Goal: Task Accomplishment & Management: Manage account settings

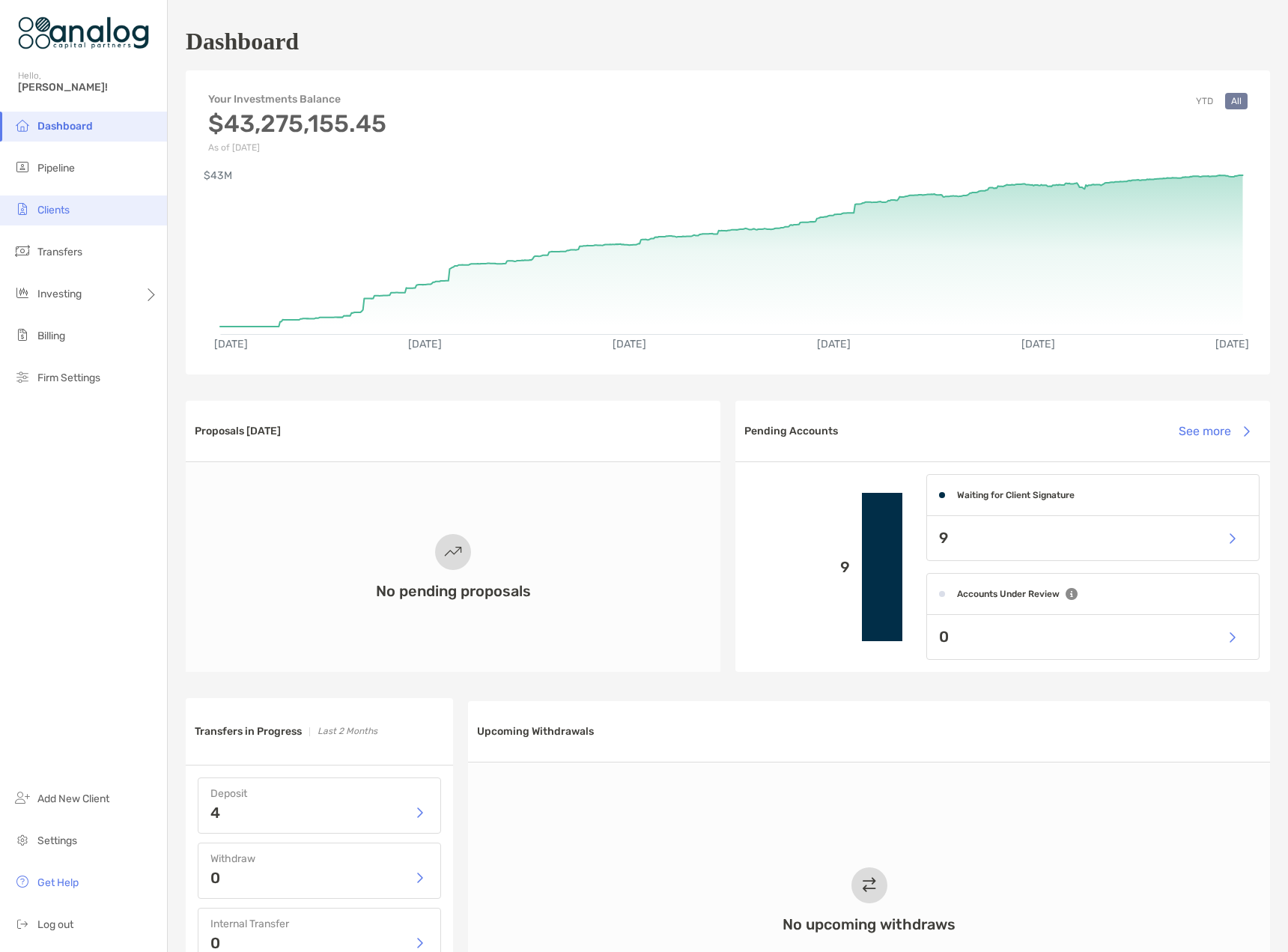
click at [83, 213] on li "Clients" at bounding box center [83, 210] width 167 height 30
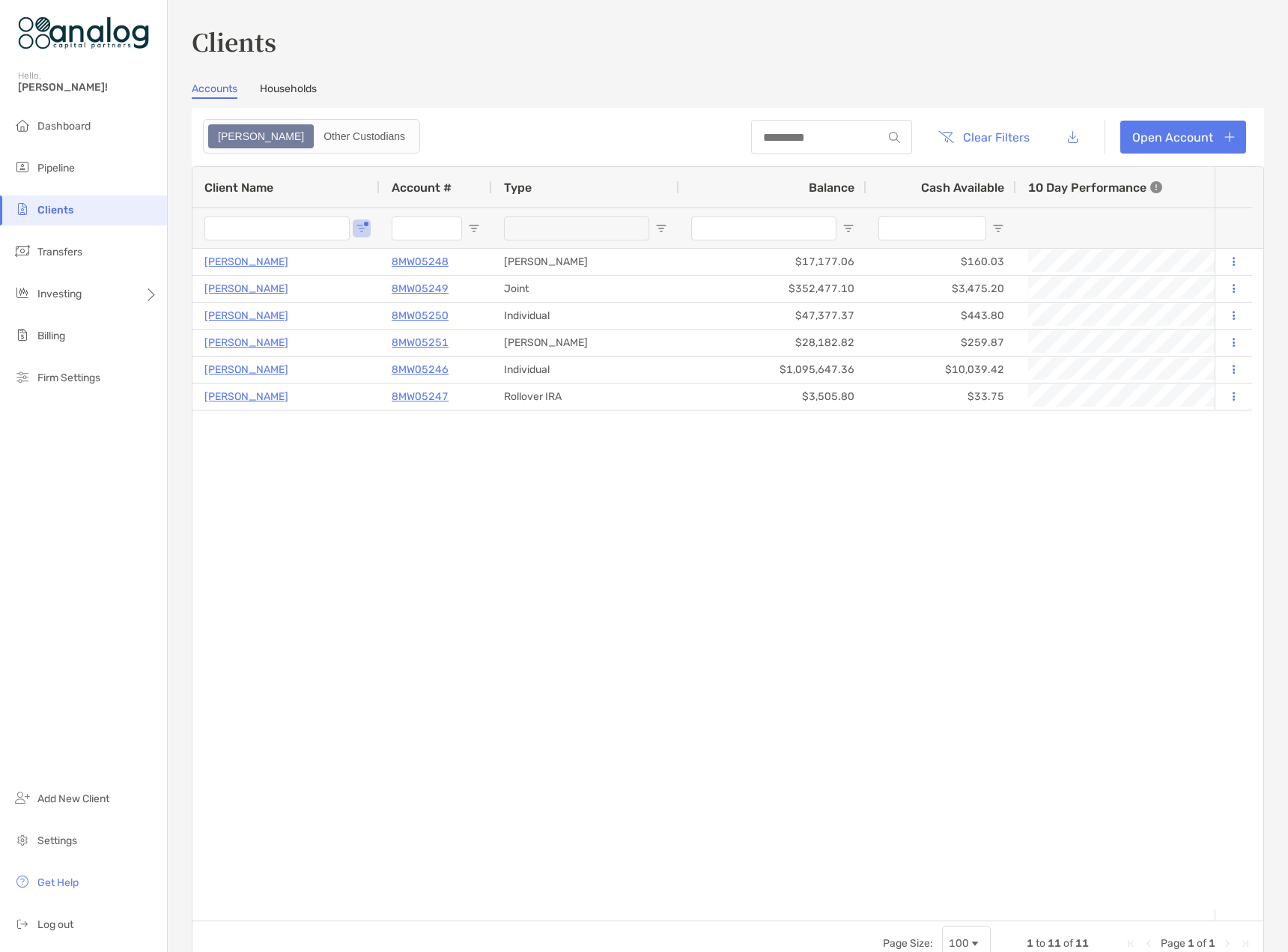
type input "*****"
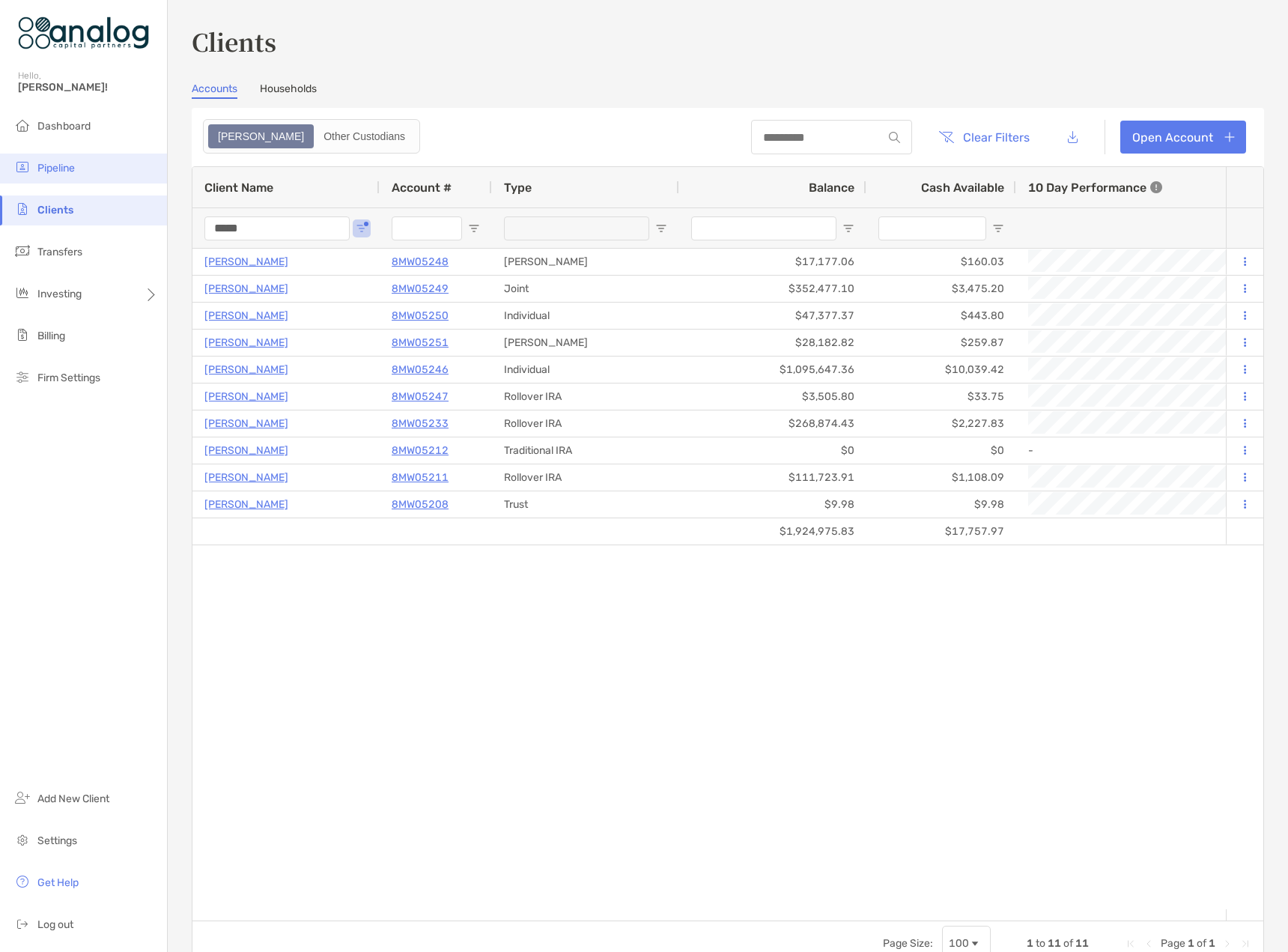
click at [54, 170] on span "Pipeline" at bounding box center [56, 168] width 38 height 12
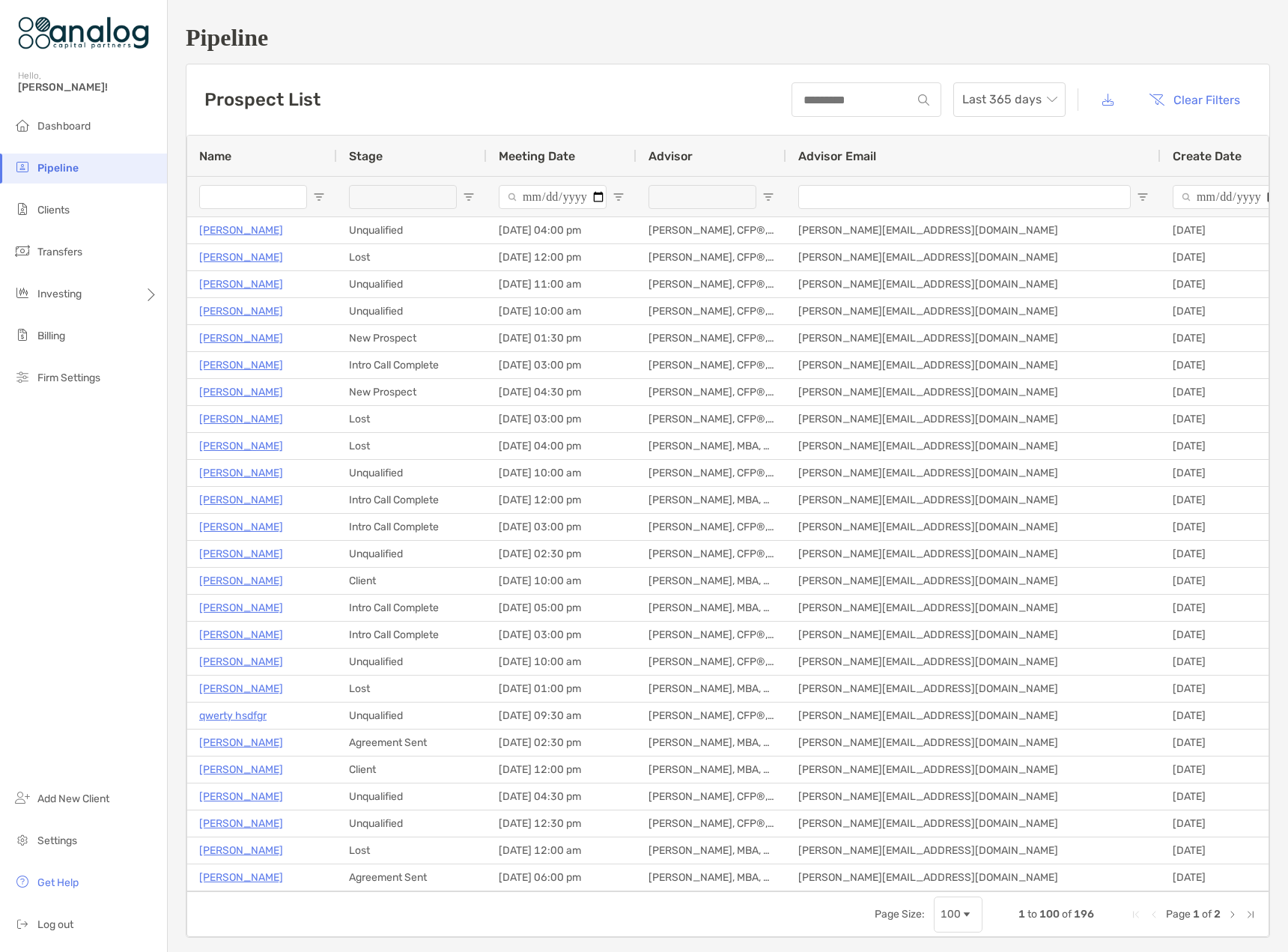
type input "**********"
type input "****"
type input "**********"
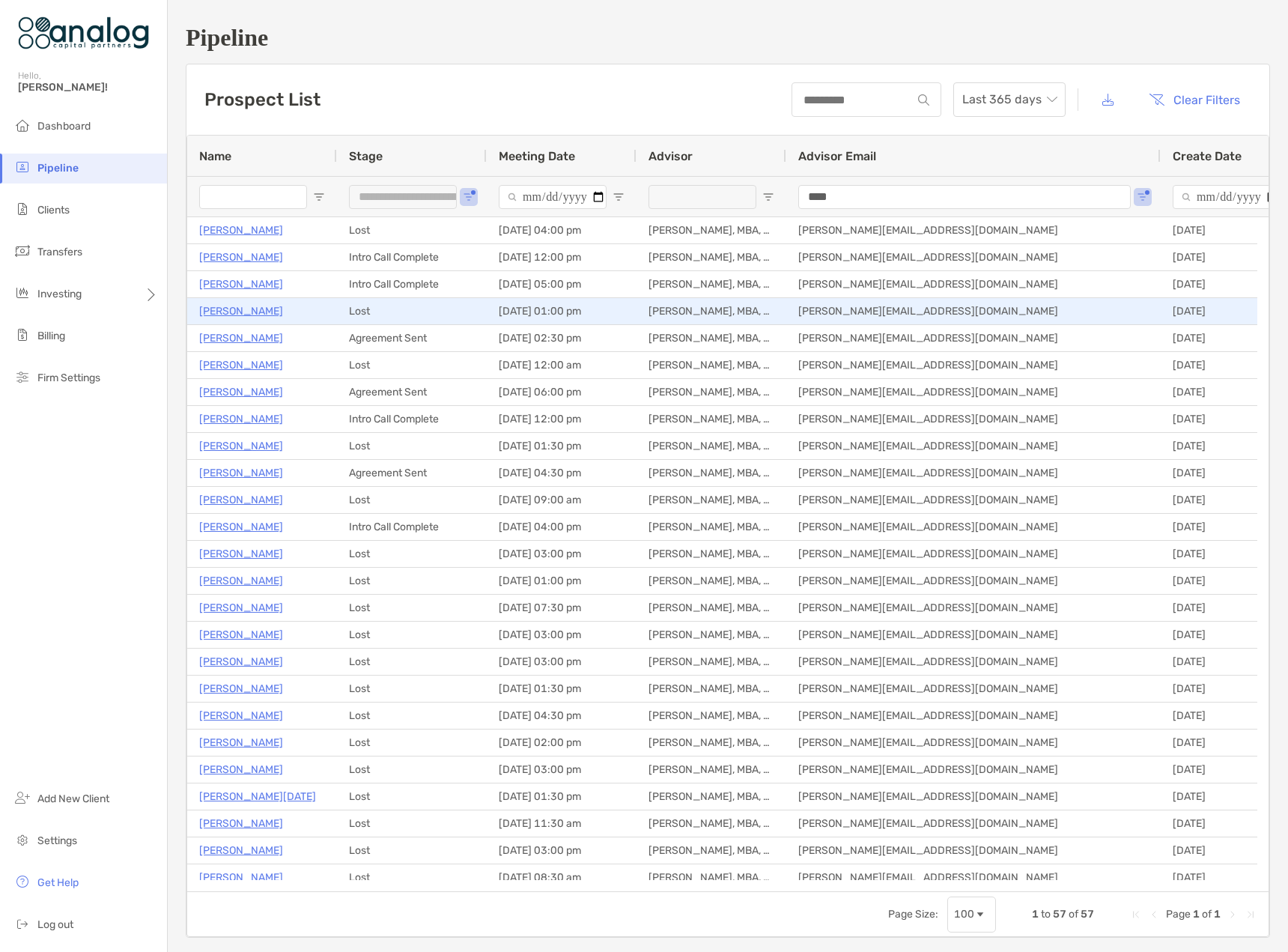
click at [221, 309] on p "[PERSON_NAME]" at bounding box center [241, 310] width 83 height 18
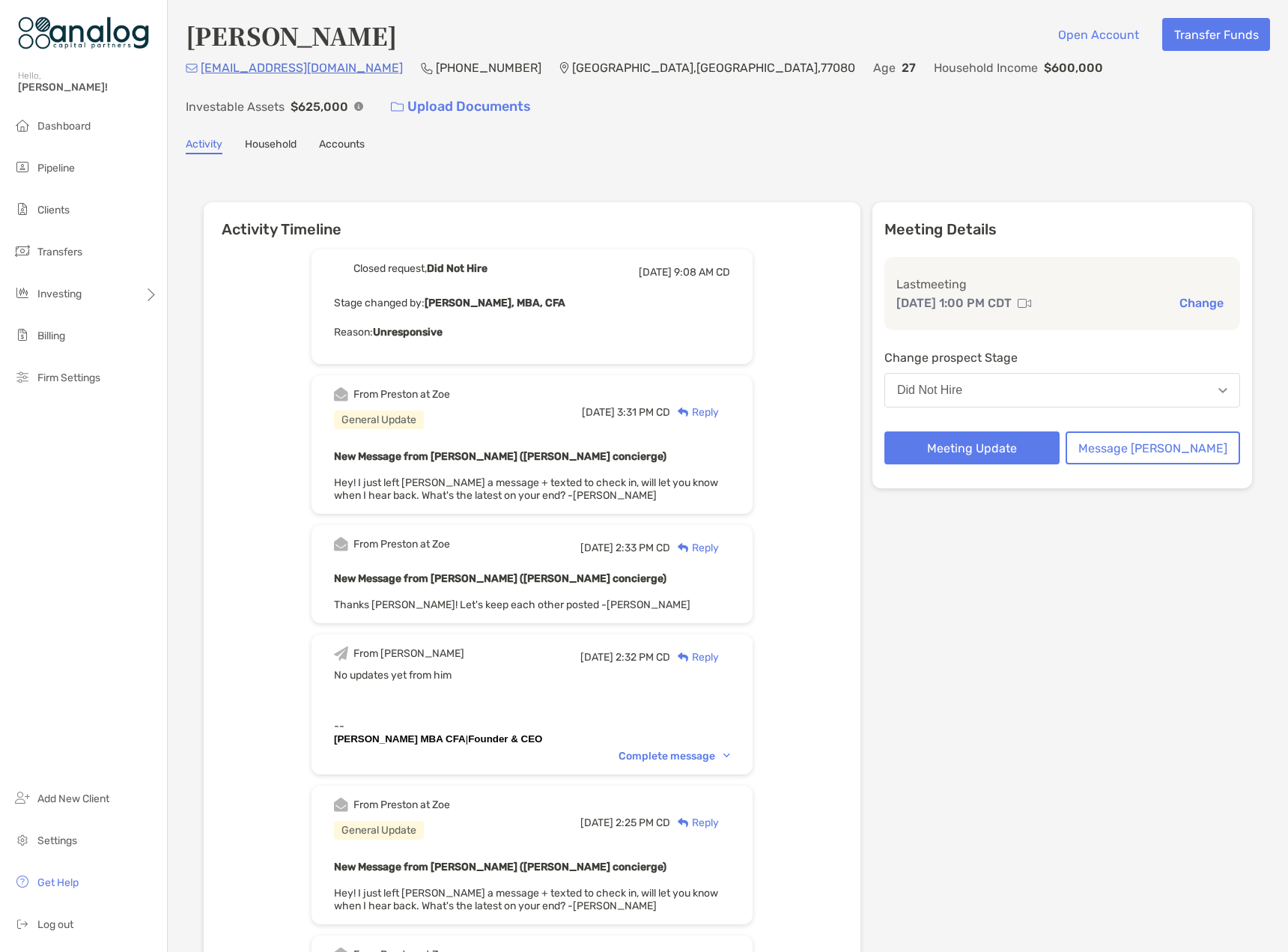
click at [991, 373] on button "Did Not Hire" at bounding box center [1062, 389] width 356 height 34
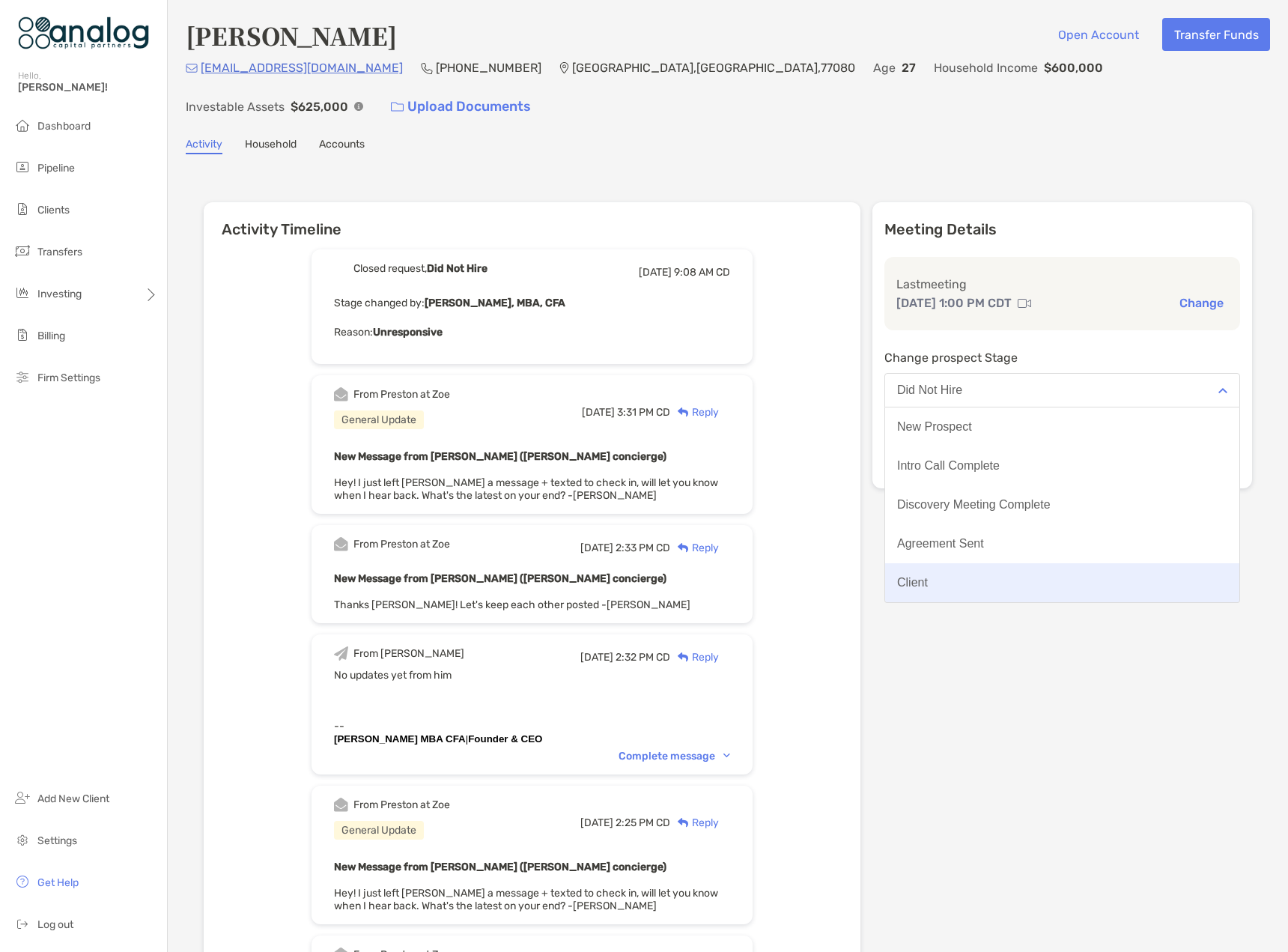
click at [993, 563] on button "Client" at bounding box center [1061, 583] width 354 height 39
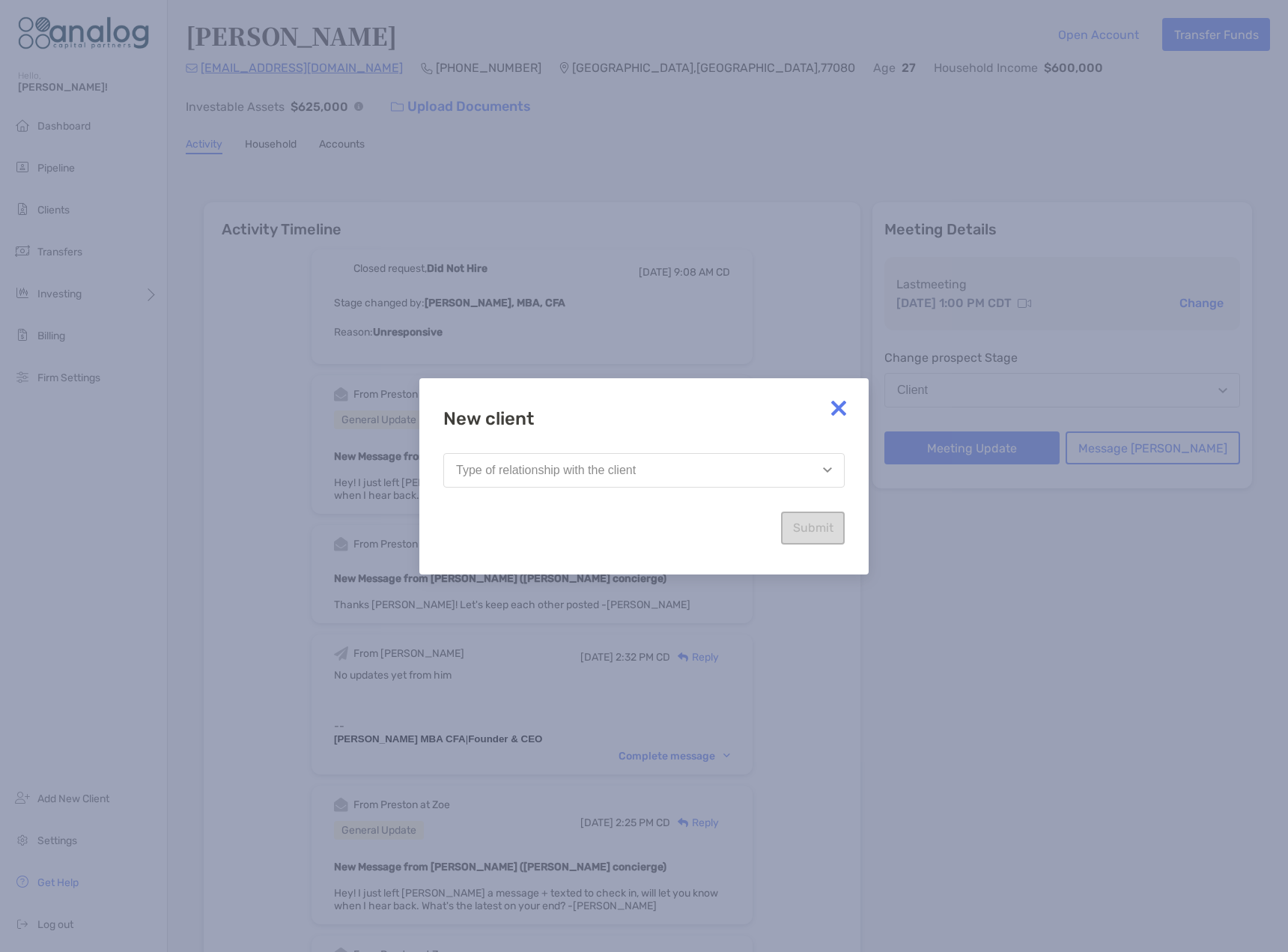
click at [697, 469] on button "Type of relationship with the client" at bounding box center [644, 470] width 402 height 34
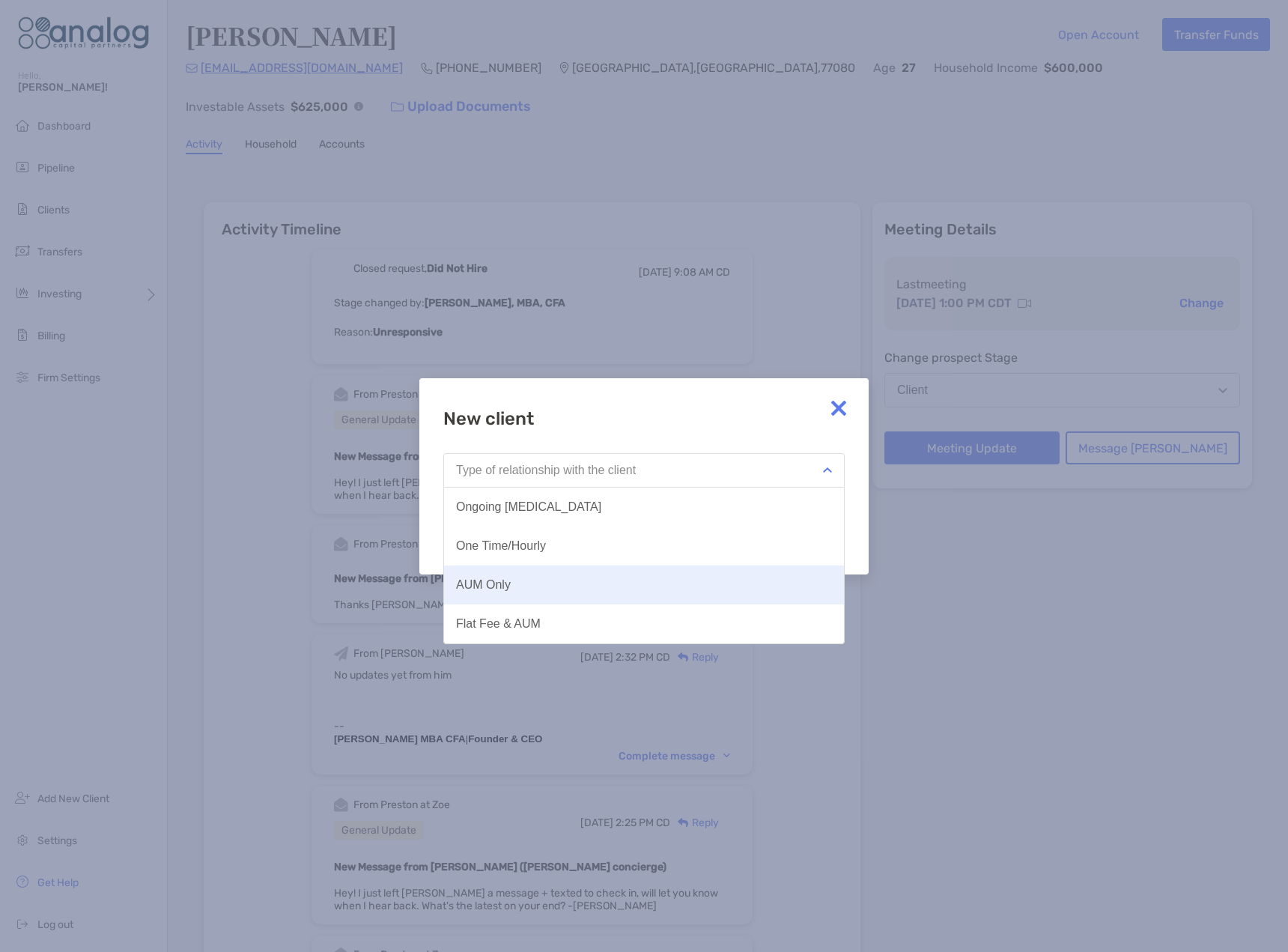
click at [562, 576] on button "AUM Only" at bounding box center [643, 585] width 400 height 39
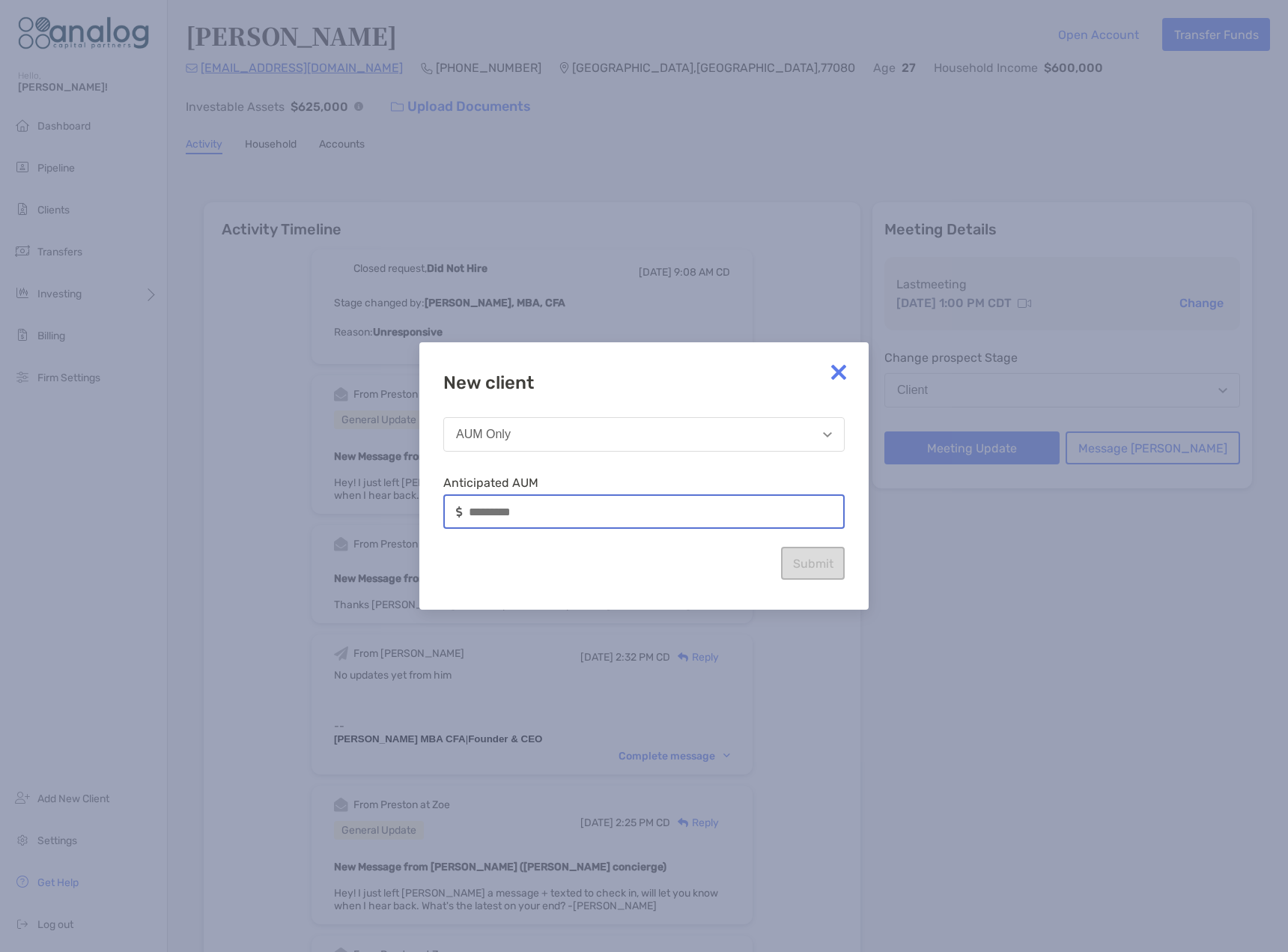
drag, startPoint x: 592, startPoint y: 516, endPoint x: 350, endPoint y: 527, distance: 242.2
click at [350, 527] on div "New client AUM Only Anticipated AUM Submit" at bounding box center [644, 476] width 1288 height 952
type input "*"
type input "*******"
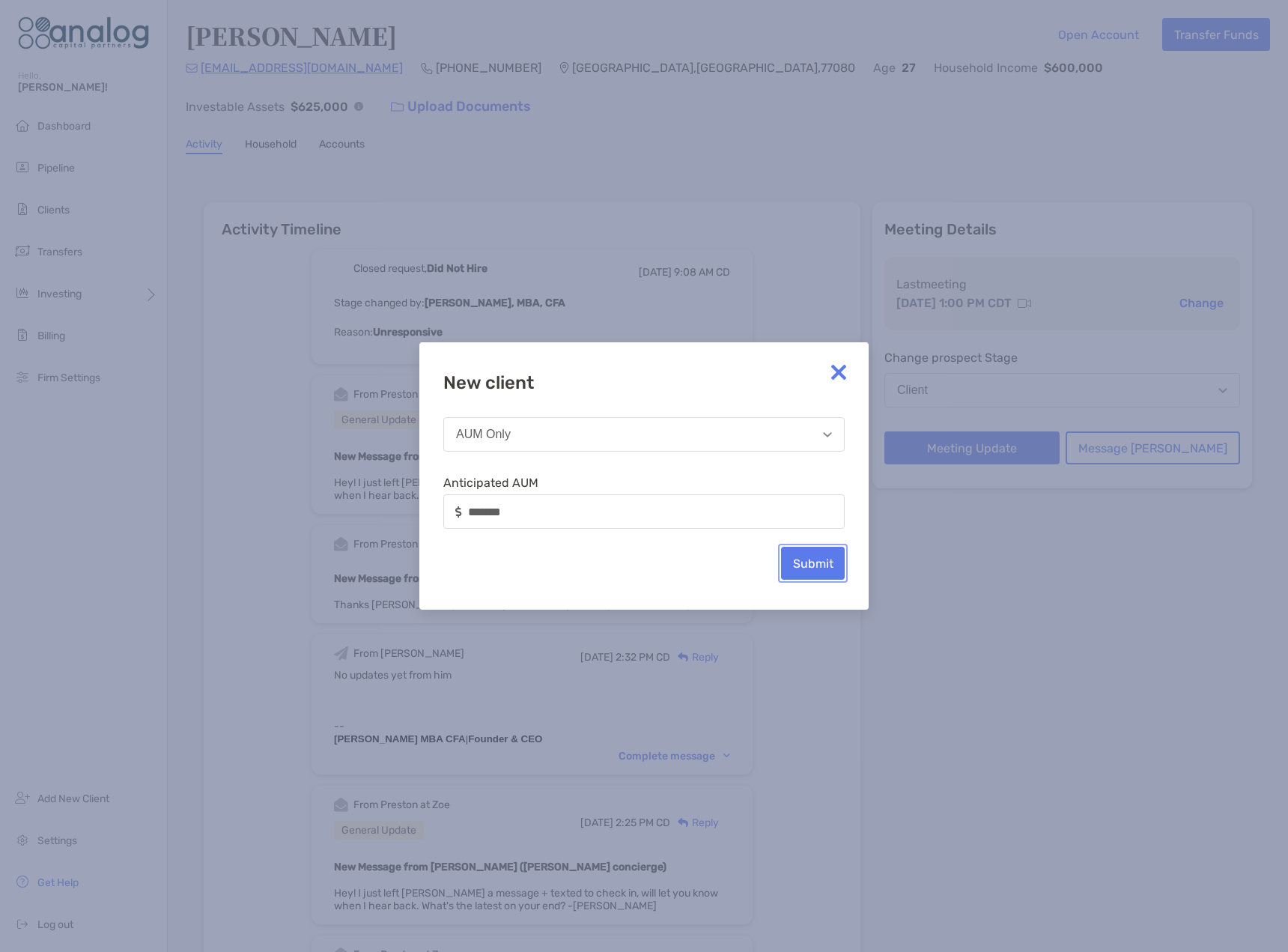
click at [807, 565] on button "Submit" at bounding box center [813, 563] width 63 height 33
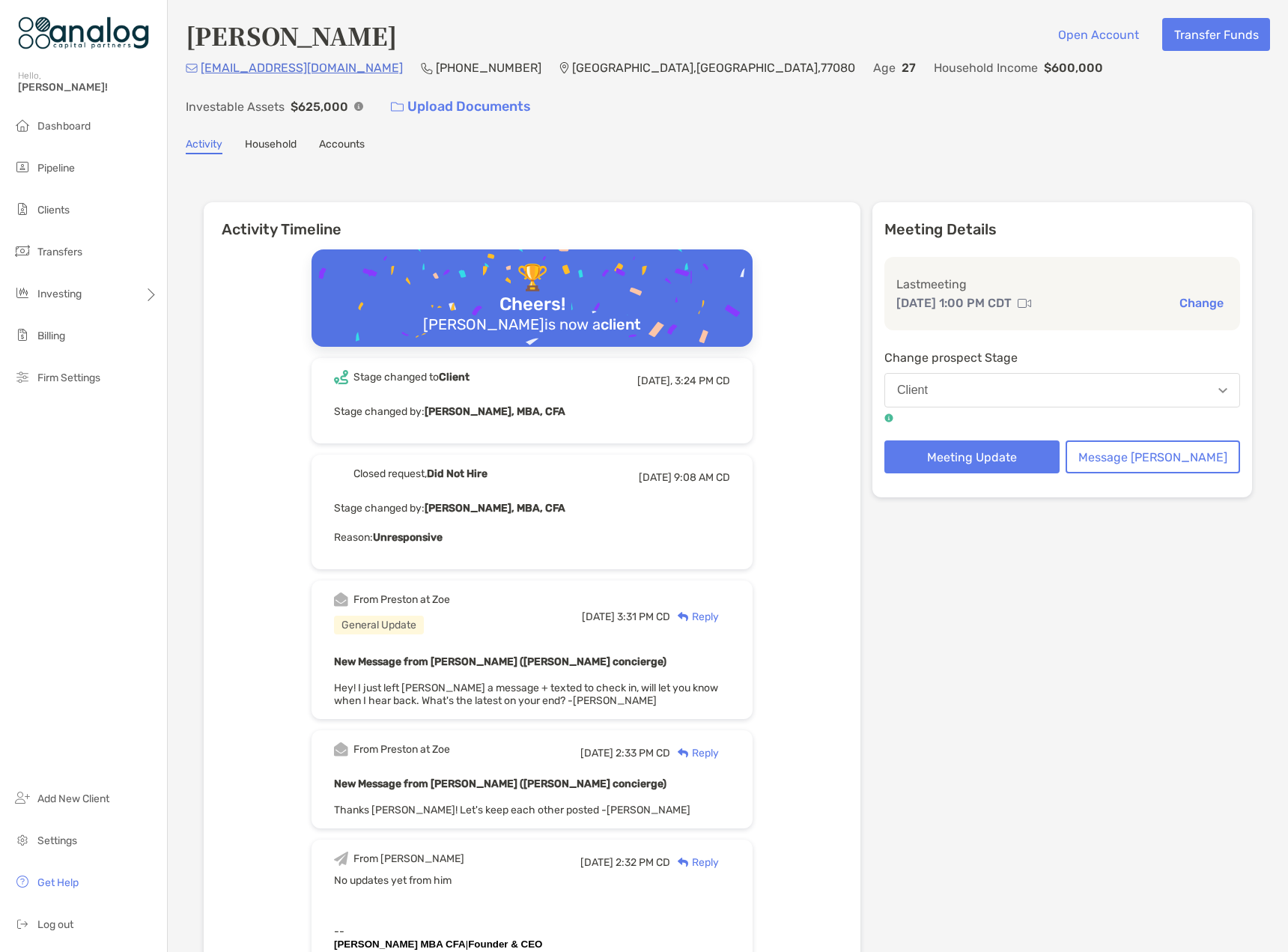
click at [333, 138] on link "Accounts" at bounding box center [342, 146] width 46 height 17
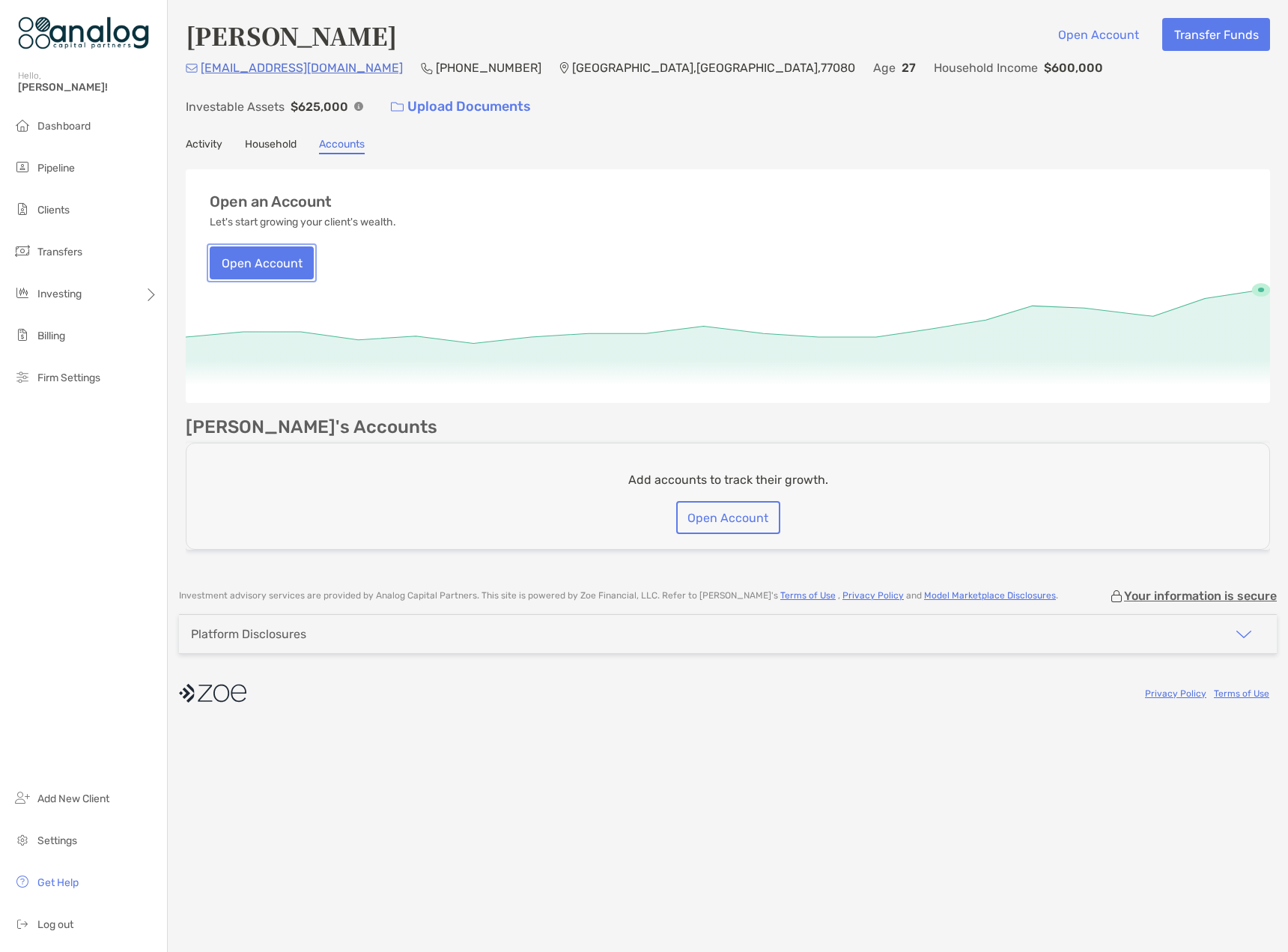
click at [251, 246] on button "Open Account" at bounding box center [262, 262] width 104 height 33
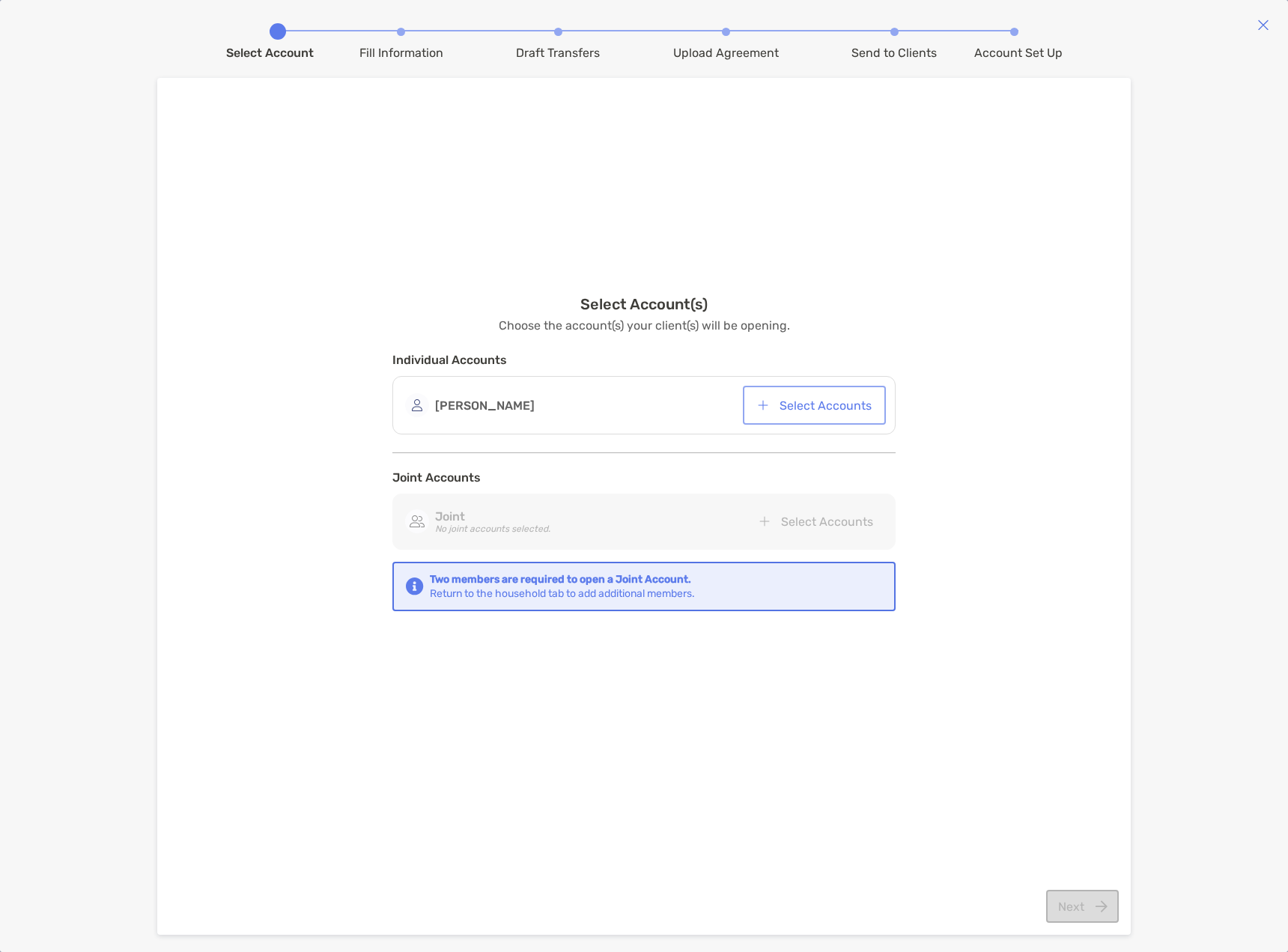
click at [819, 408] on button "Select Accounts" at bounding box center [814, 404] width 137 height 33
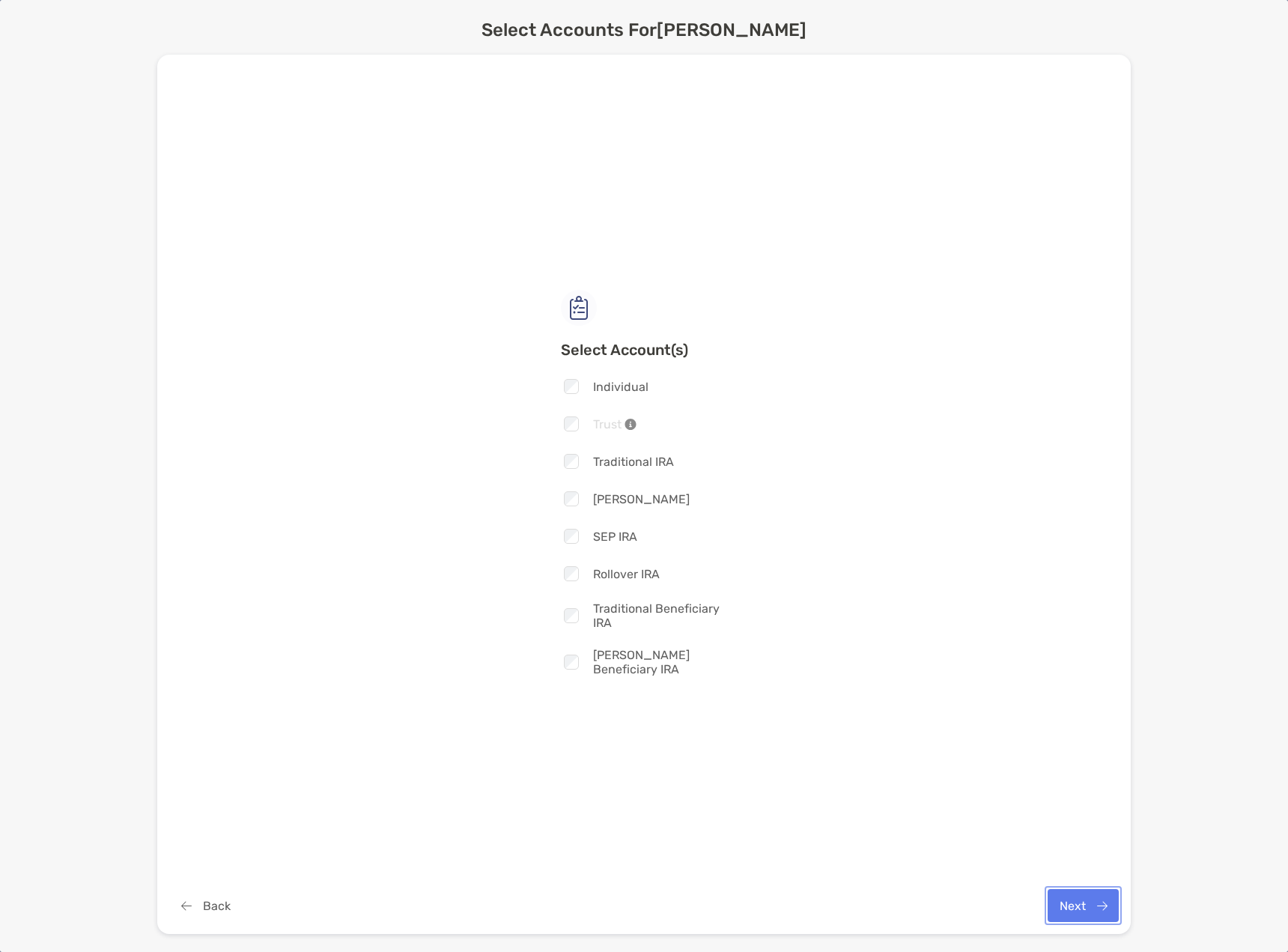
click at [1069, 910] on button "Next" at bounding box center [1082, 905] width 71 height 33
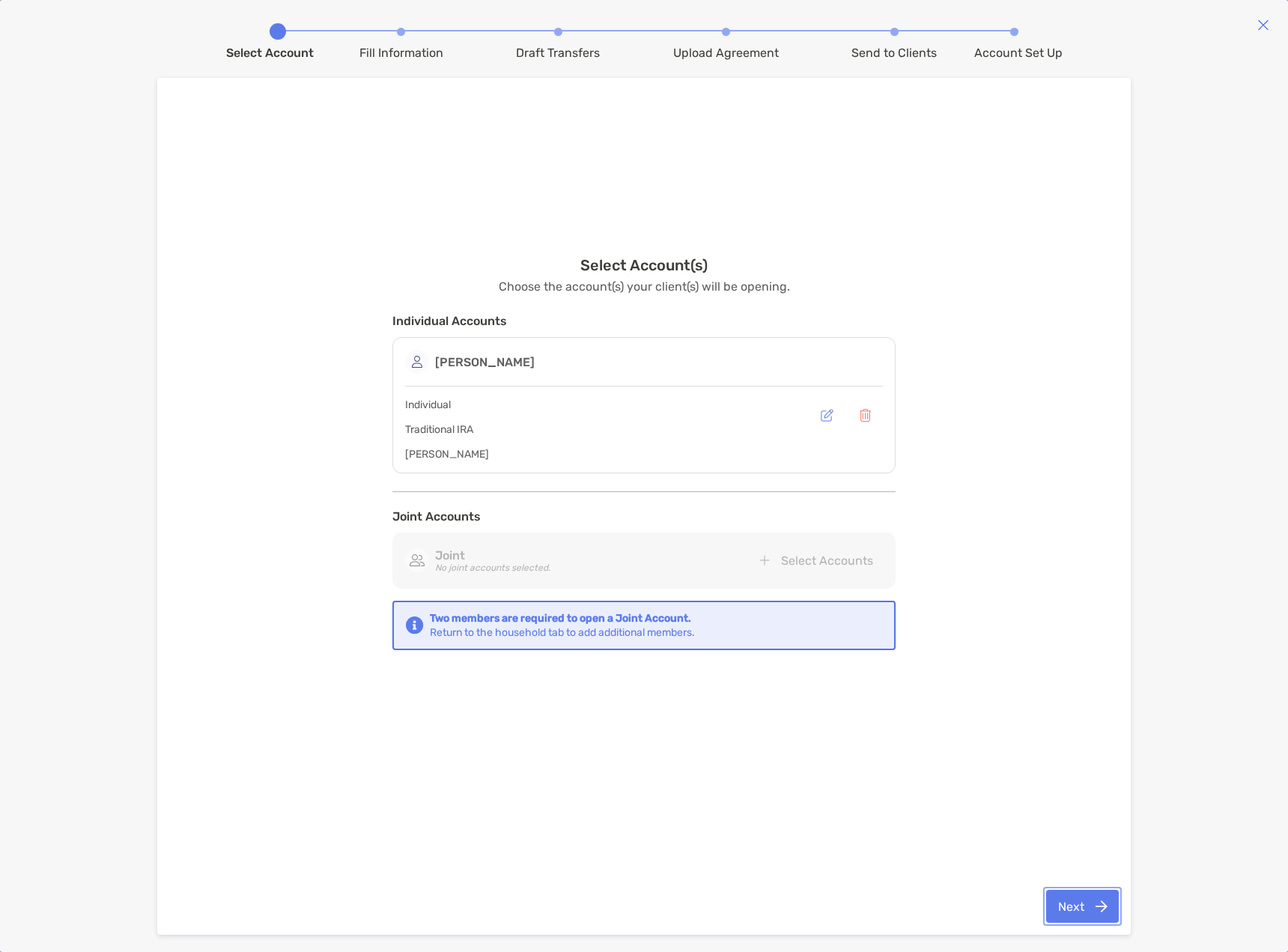
click at [1072, 900] on button "Next" at bounding box center [1082, 905] width 73 height 33
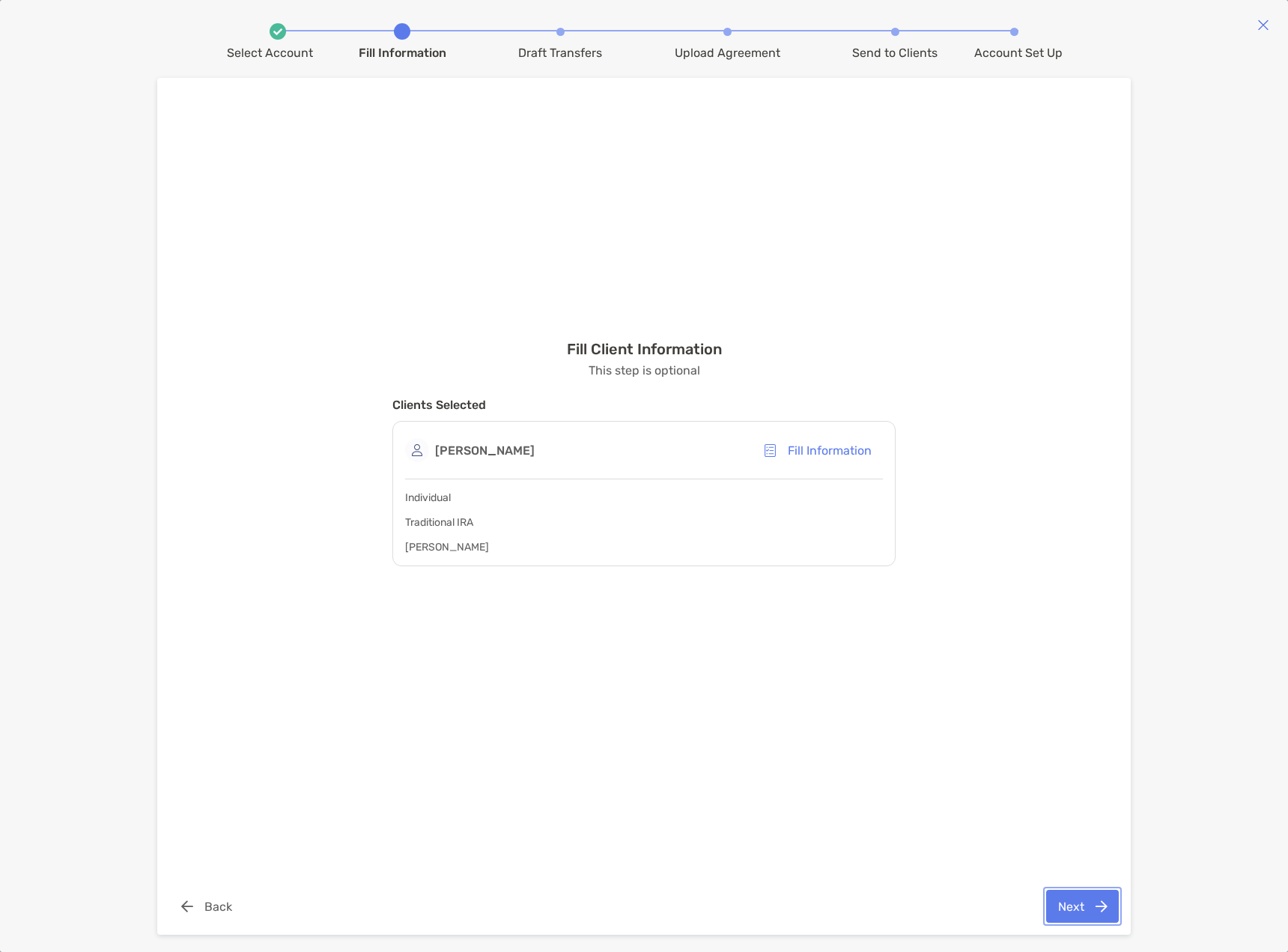
click at [1083, 898] on button "Next" at bounding box center [1082, 905] width 73 height 33
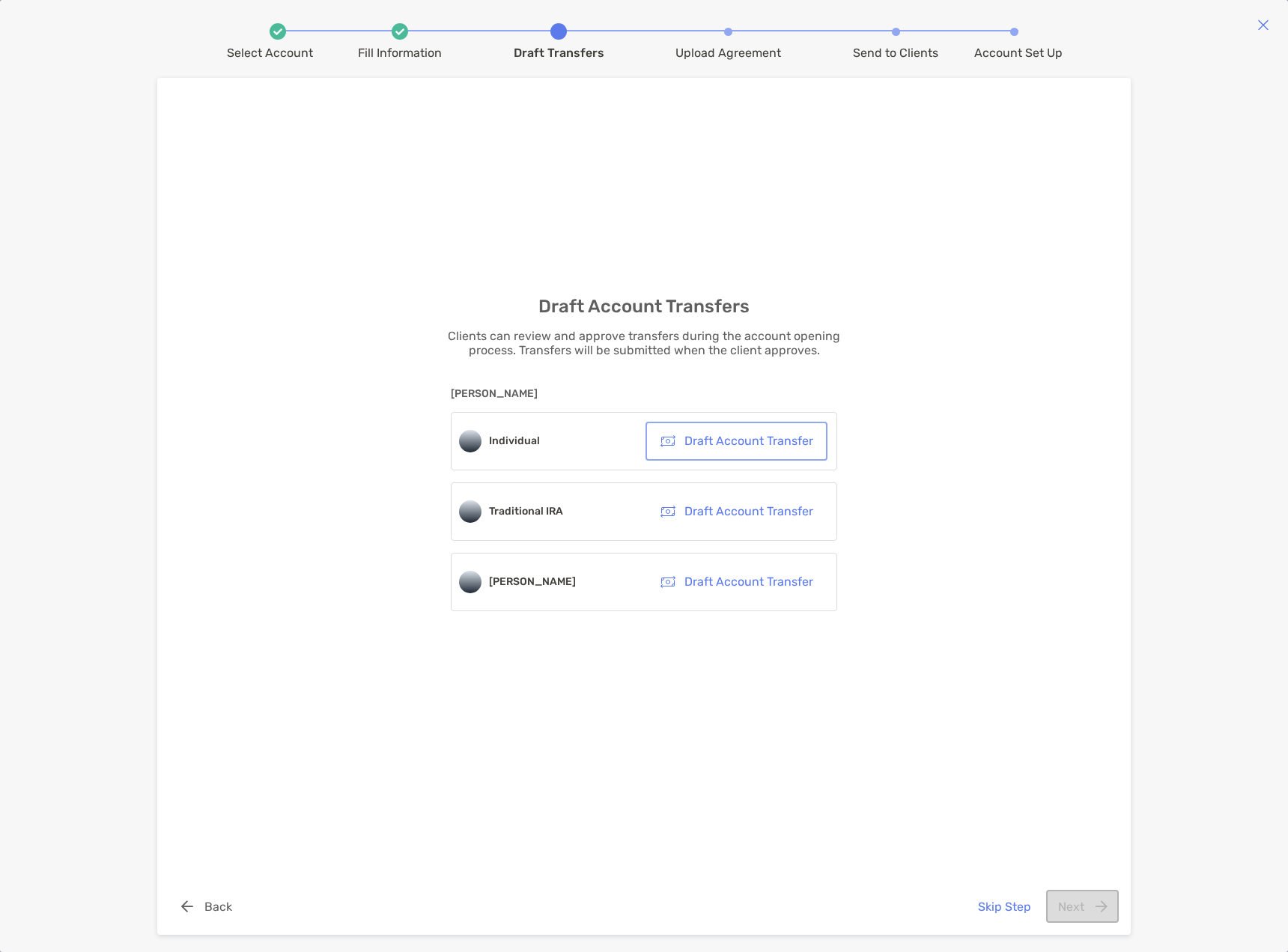
click at [748, 438] on button "Draft Account Transfer" at bounding box center [736, 440] width 176 height 33
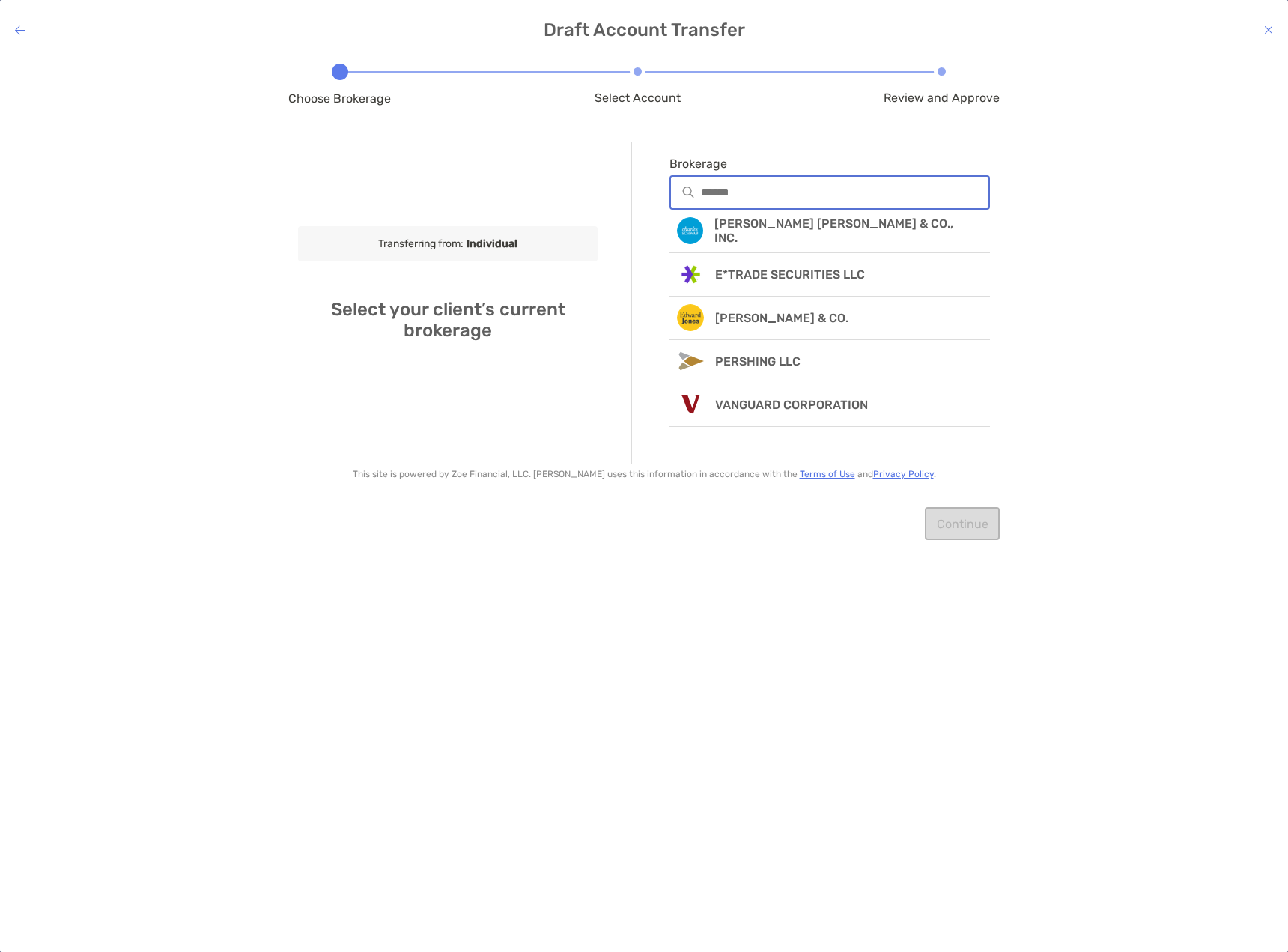
click at [747, 197] on input "Brokerage" at bounding box center [844, 192] width 287 height 12
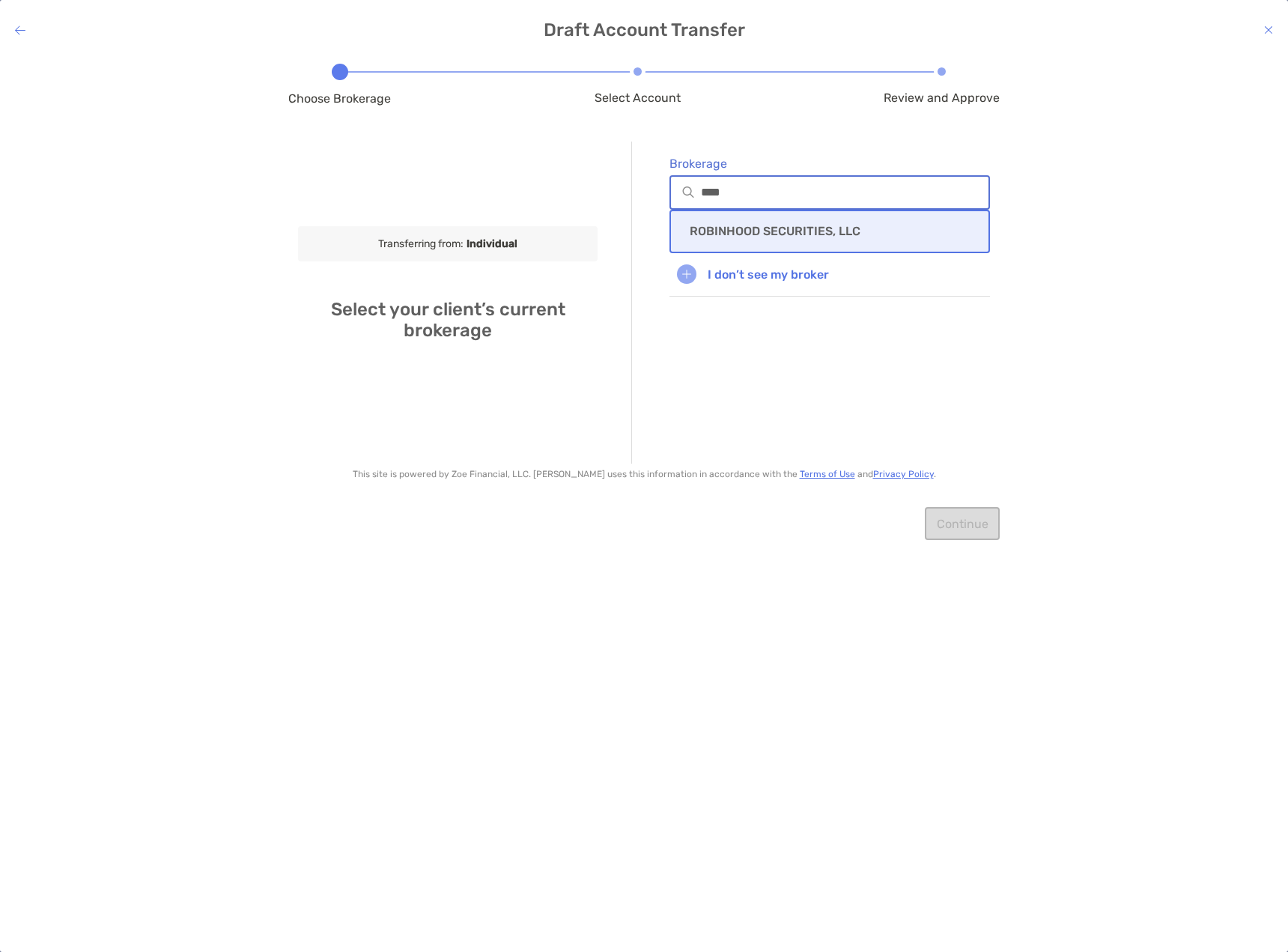
type input "****"
click at [753, 236] on p "ROBINHOOD SECURITIES, LLC" at bounding box center [775, 231] width 170 height 14
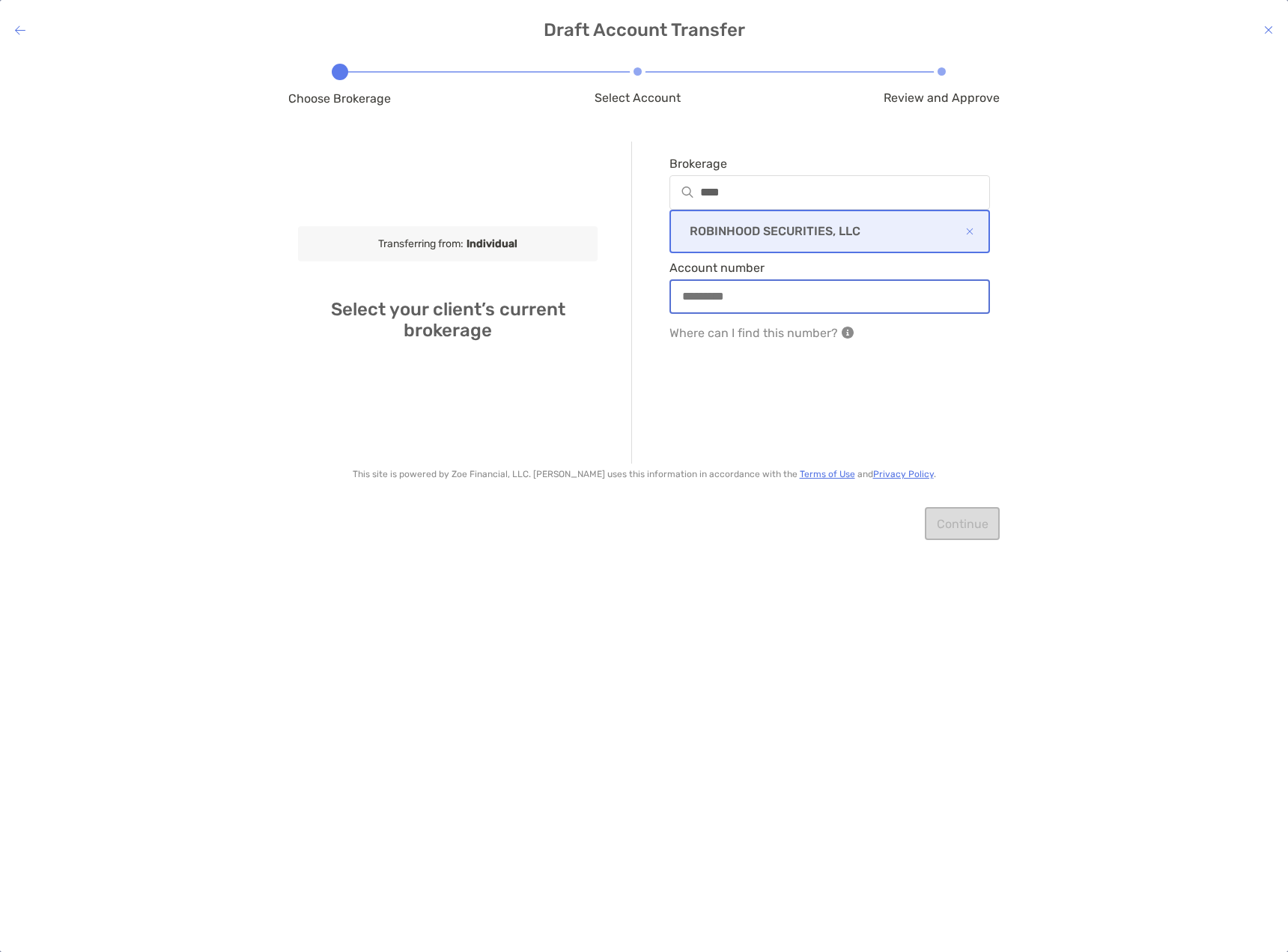
click at [822, 294] on input "Account number" at bounding box center [829, 296] width 317 height 12
click at [879, 301] on input "Account number" at bounding box center [829, 296] width 317 height 12
click at [952, 388] on div "Brokerage **** ROBINHOOD SECURITIES, LLC Account number Where can I find this n…" at bounding box center [810, 302] width 358 height 322
click at [1268, 30] on icon at bounding box center [1269, 30] width 9 height 12
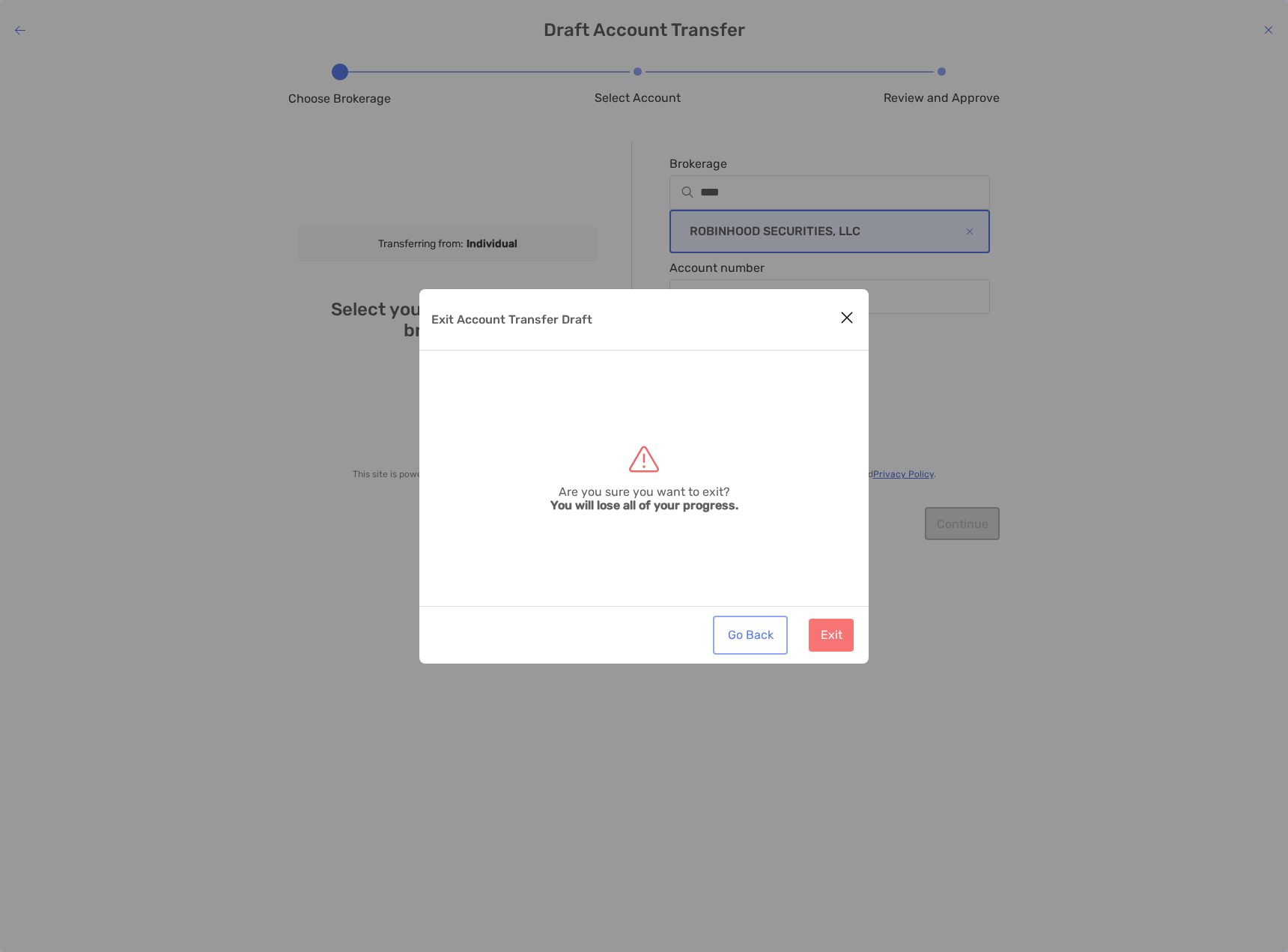
click at [770, 631] on button "Go Back" at bounding box center [750, 635] width 69 height 33
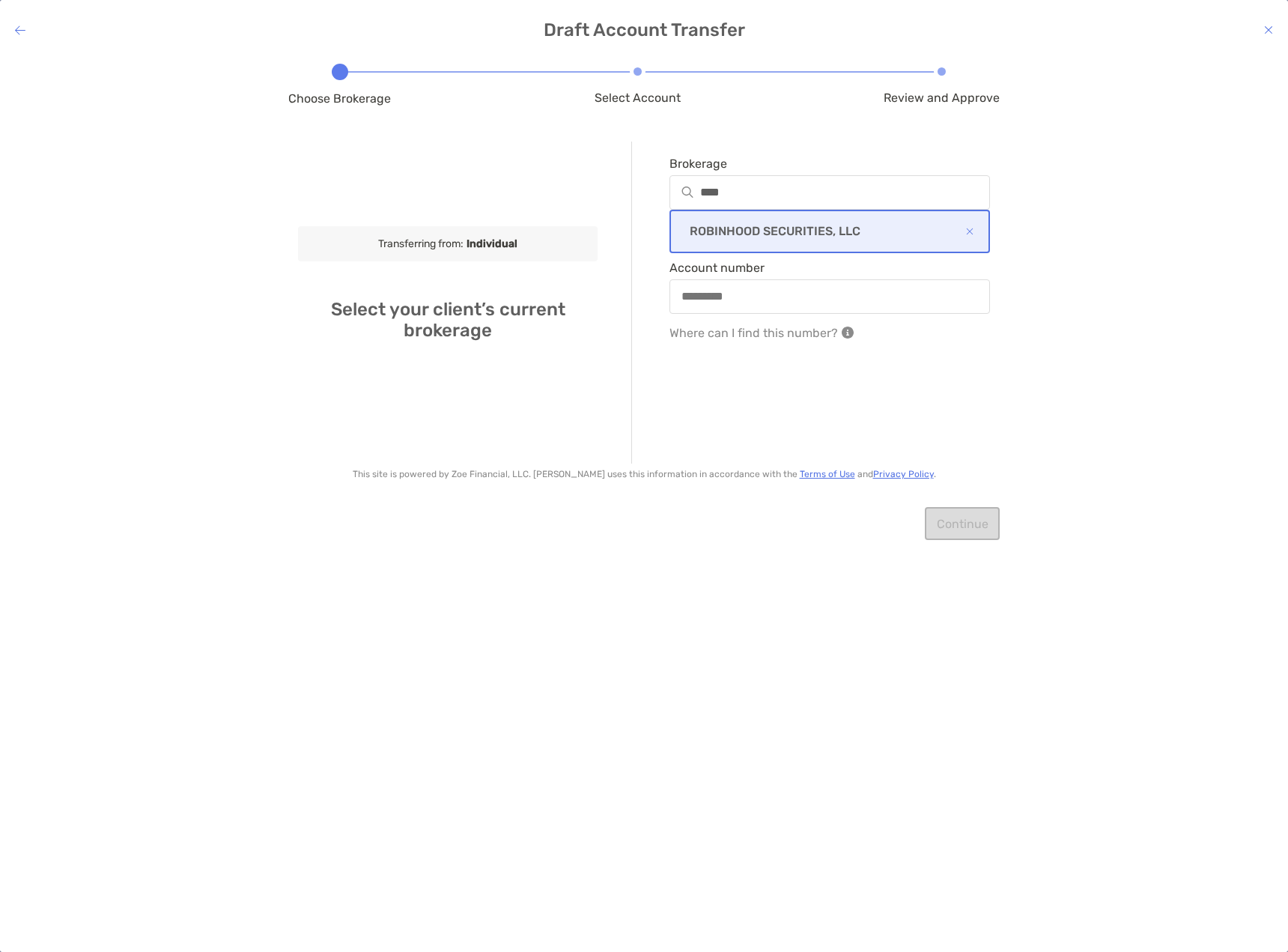
click at [18, 30] on icon at bounding box center [20, 30] width 11 height 12
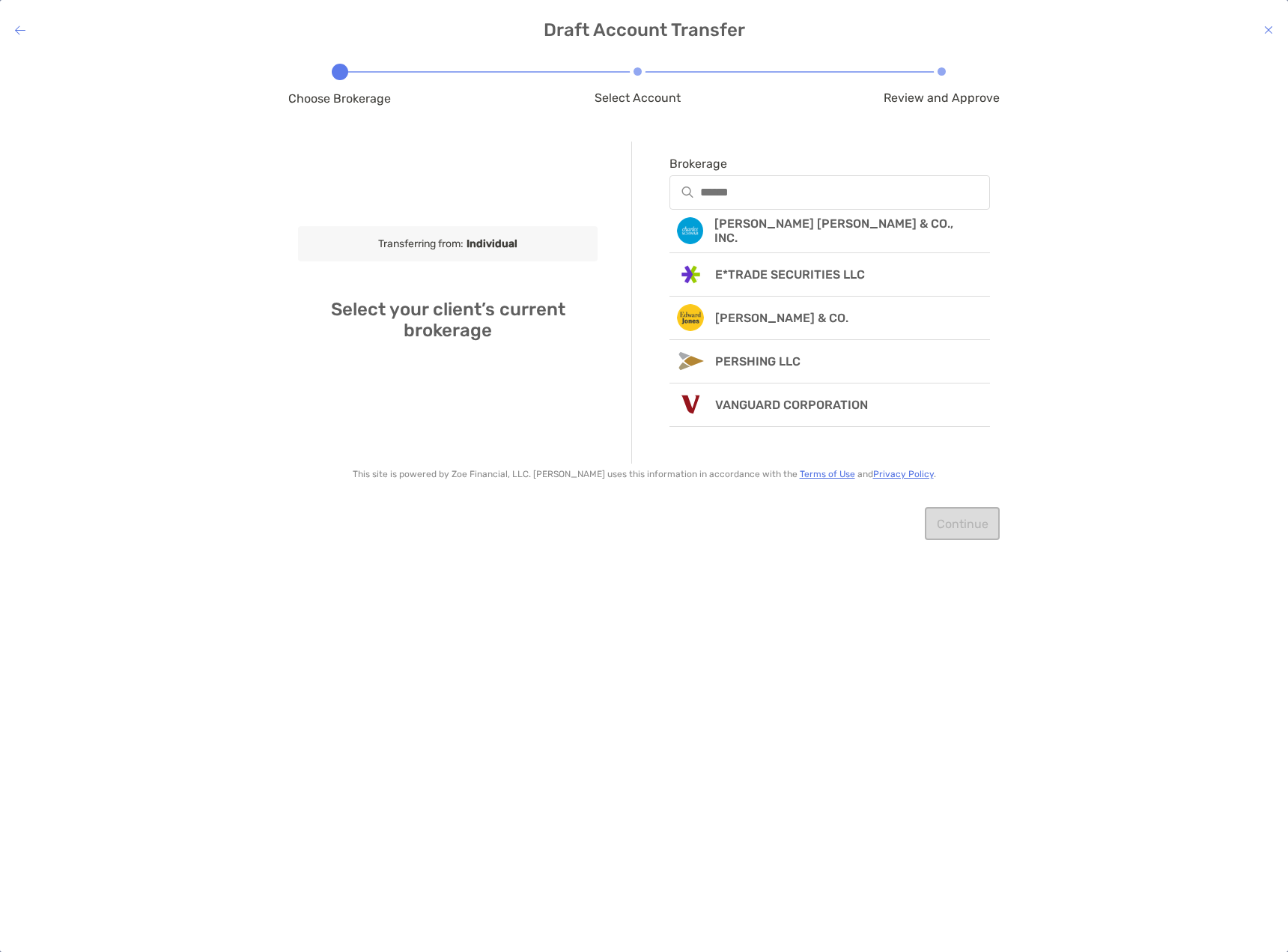
click at [1271, 31] on icon at bounding box center [1269, 30] width 9 height 12
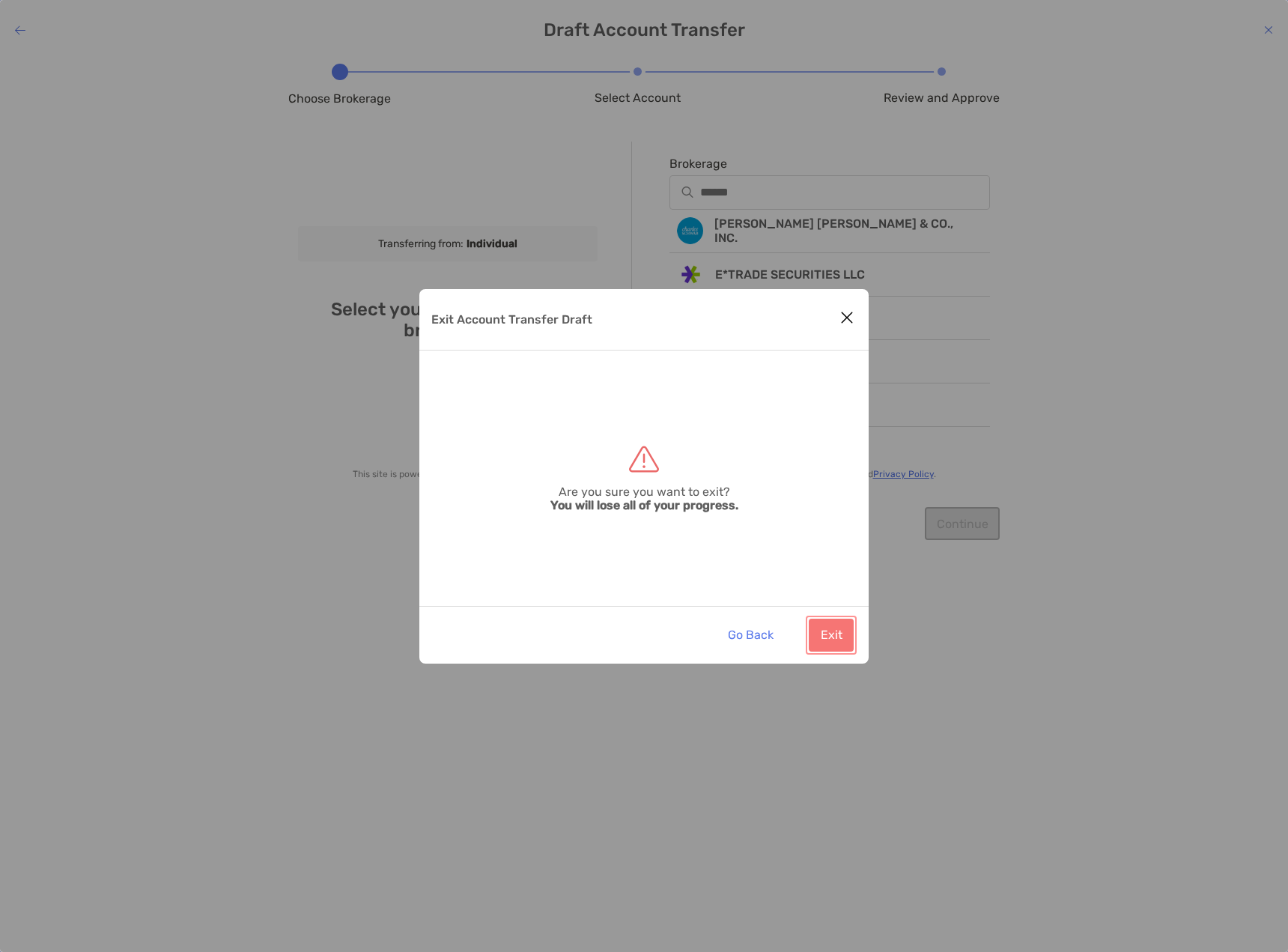
click at [841, 640] on button "Exit" at bounding box center [830, 635] width 45 height 33
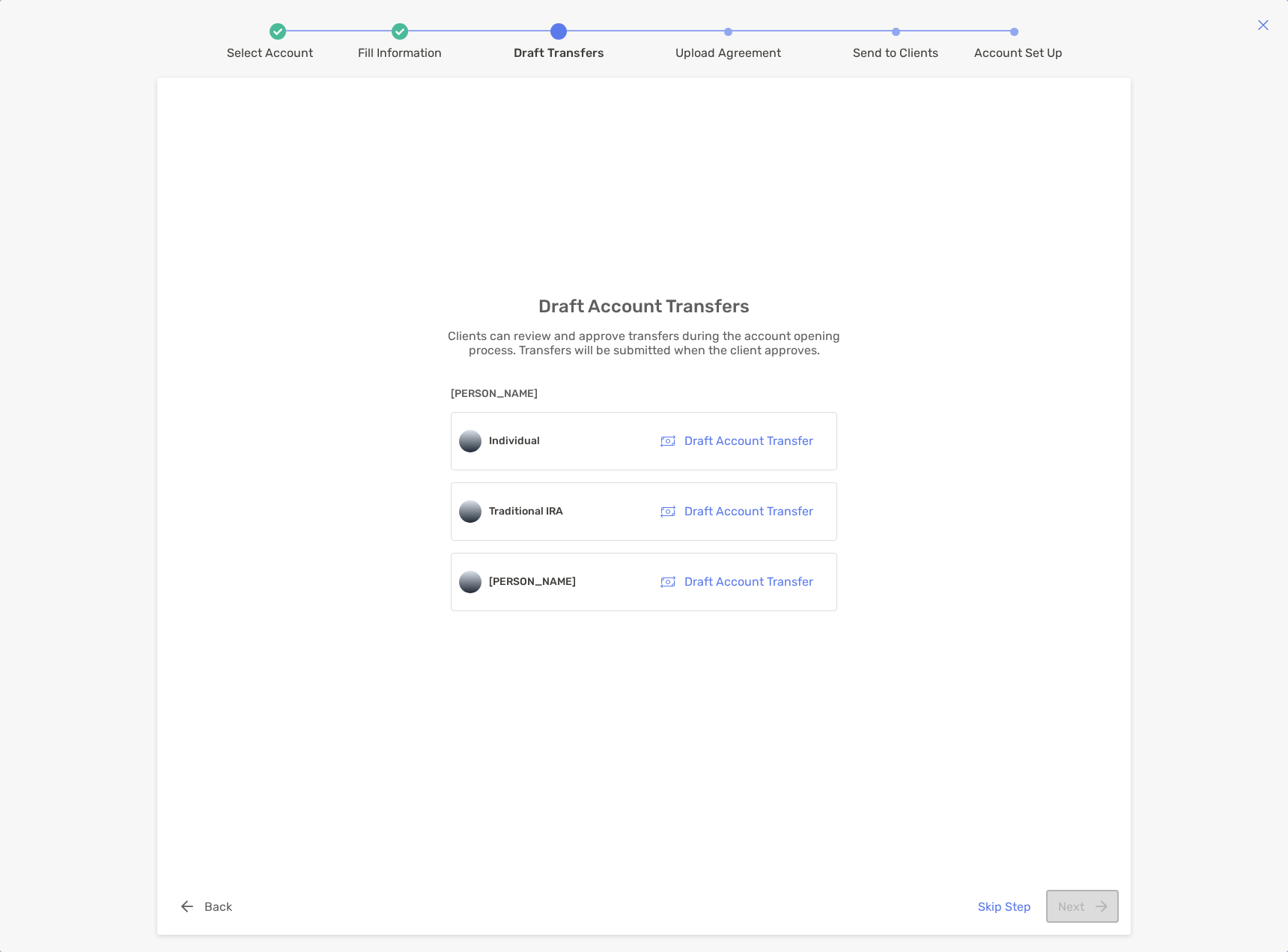
click at [1267, 25] on img at bounding box center [1263, 25] width 12 height 12
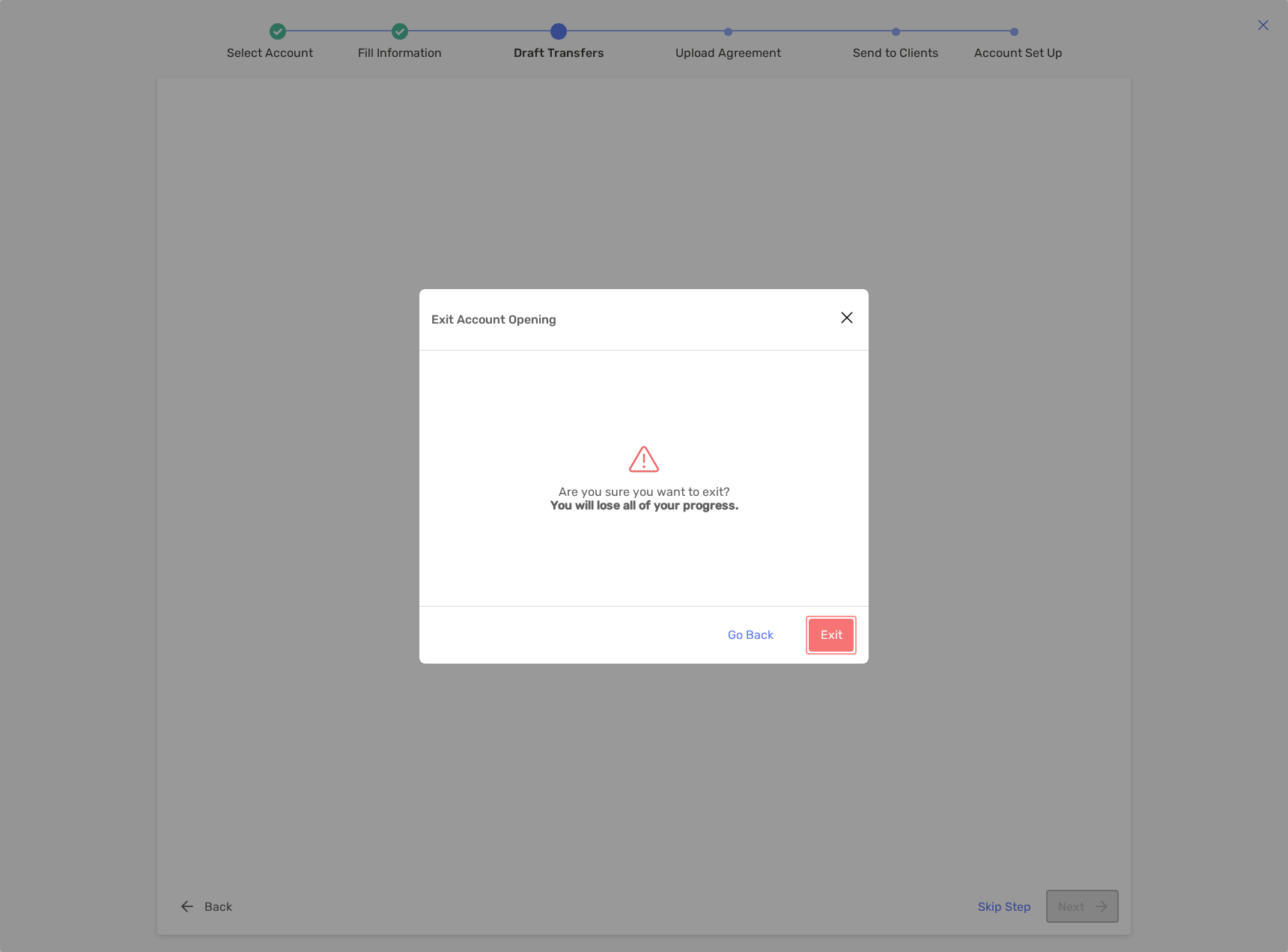
click at [826, 639] on button "Exit" at bounding box center [830, 635] width 45 height 33
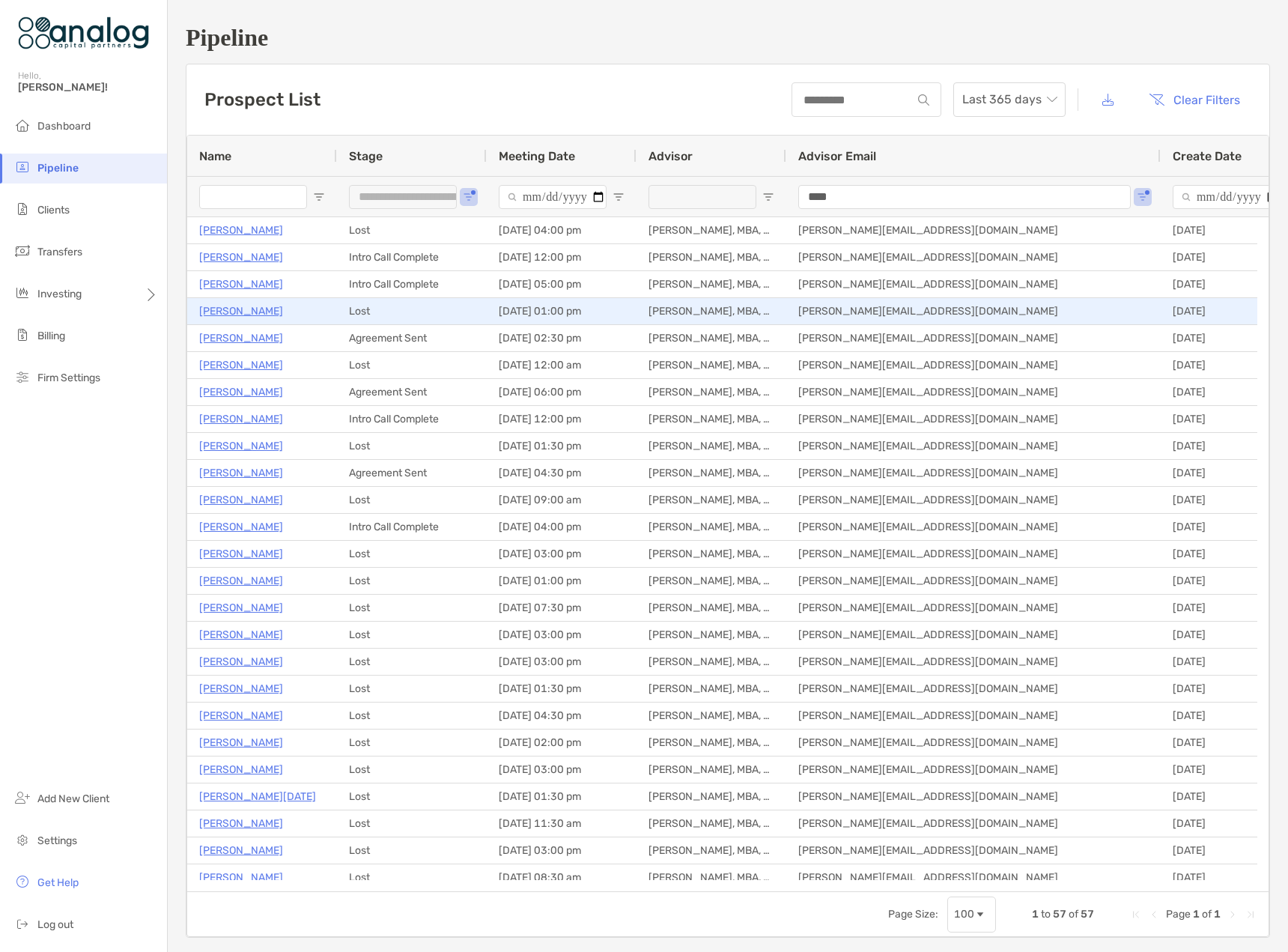
click at [247, 314] on p "[PERSON_NAME]" at bounding box center [241, 310] width 83 height 18
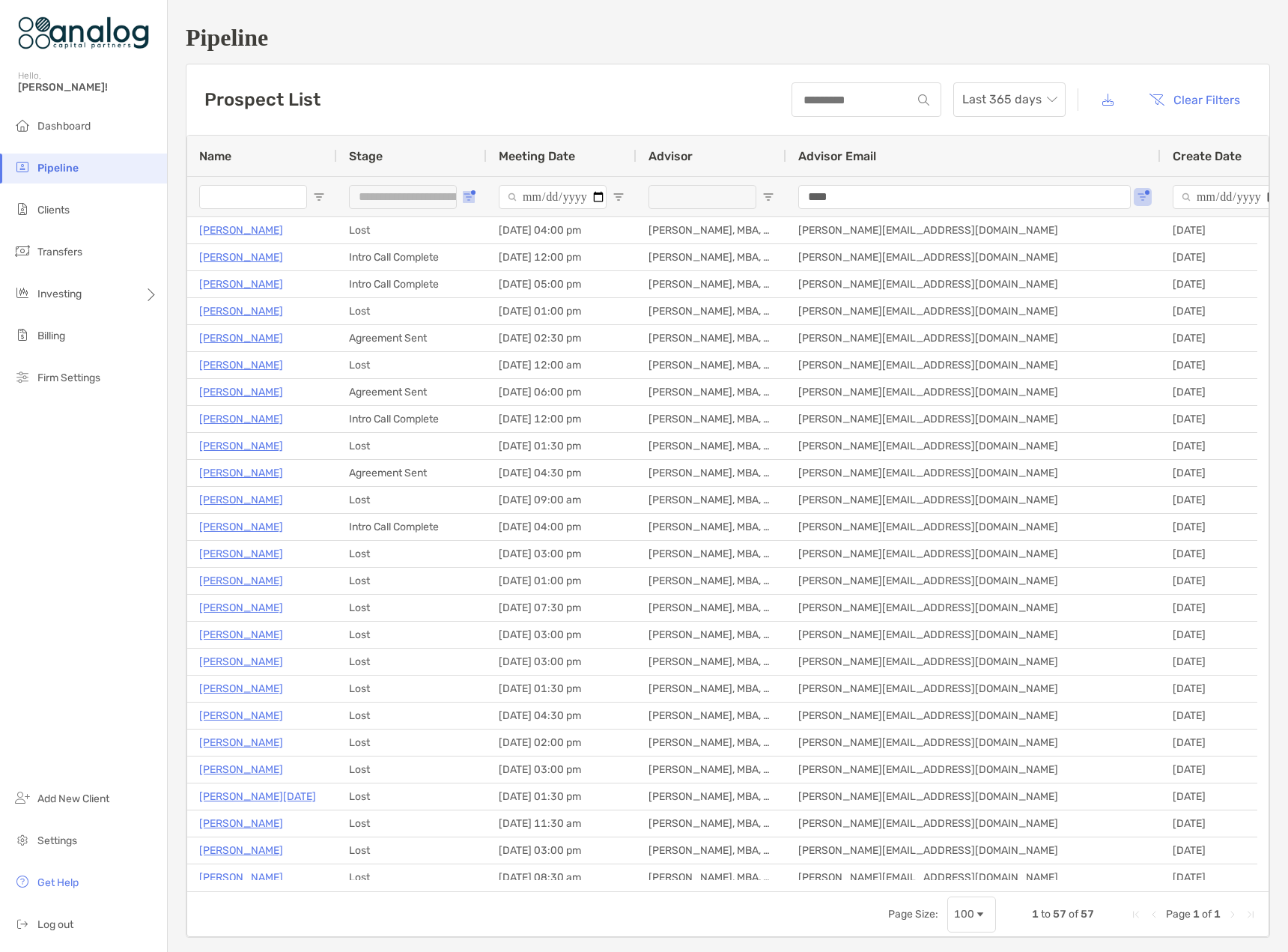
click at [466, 201] on span "Open Filter Menu" at bounding box center [469, 197] width 12 height 12
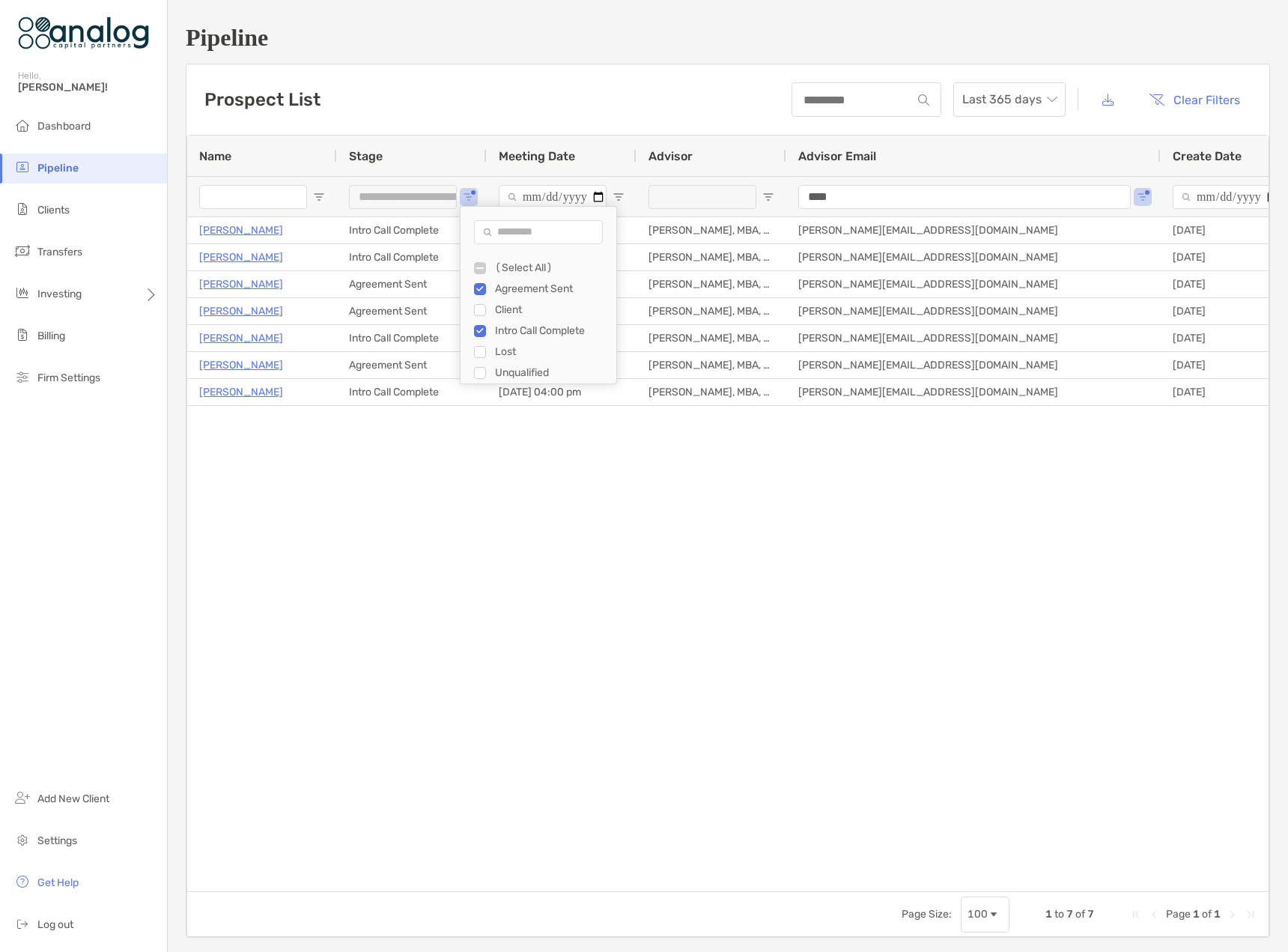
click at [453, 126] on div "Prospect List Last 365 days Clear Filters" at bounding box center [727, 99] width 1082 height 70
click at [472, 196] on span "Open Filter Menu" at bounding box center [469, 197] width 12 height 12
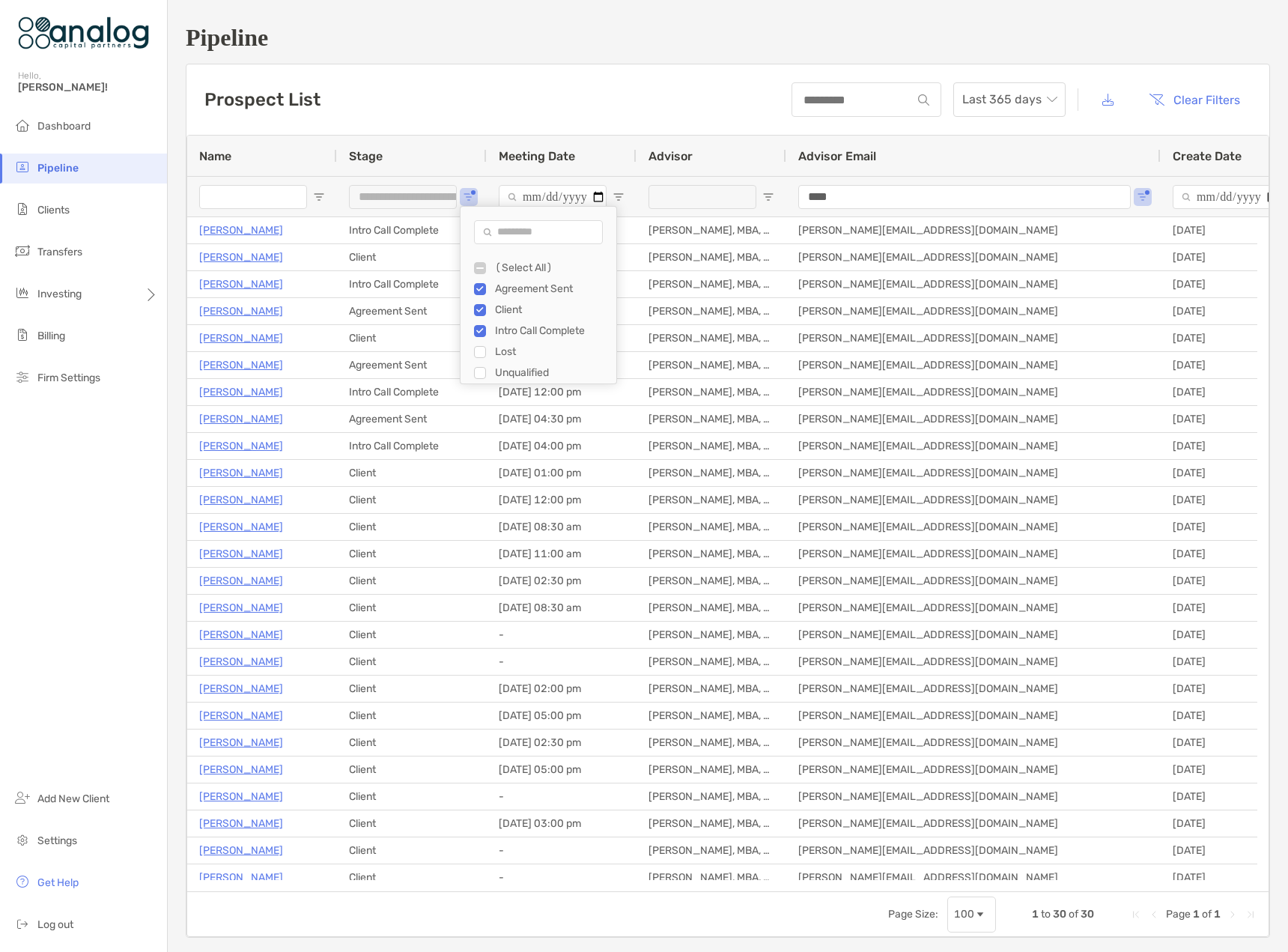
click at [443, 124] on div "Prospect List Last 365 days Clear Filters" at bounding box center [727, 99] width 1082 height 70
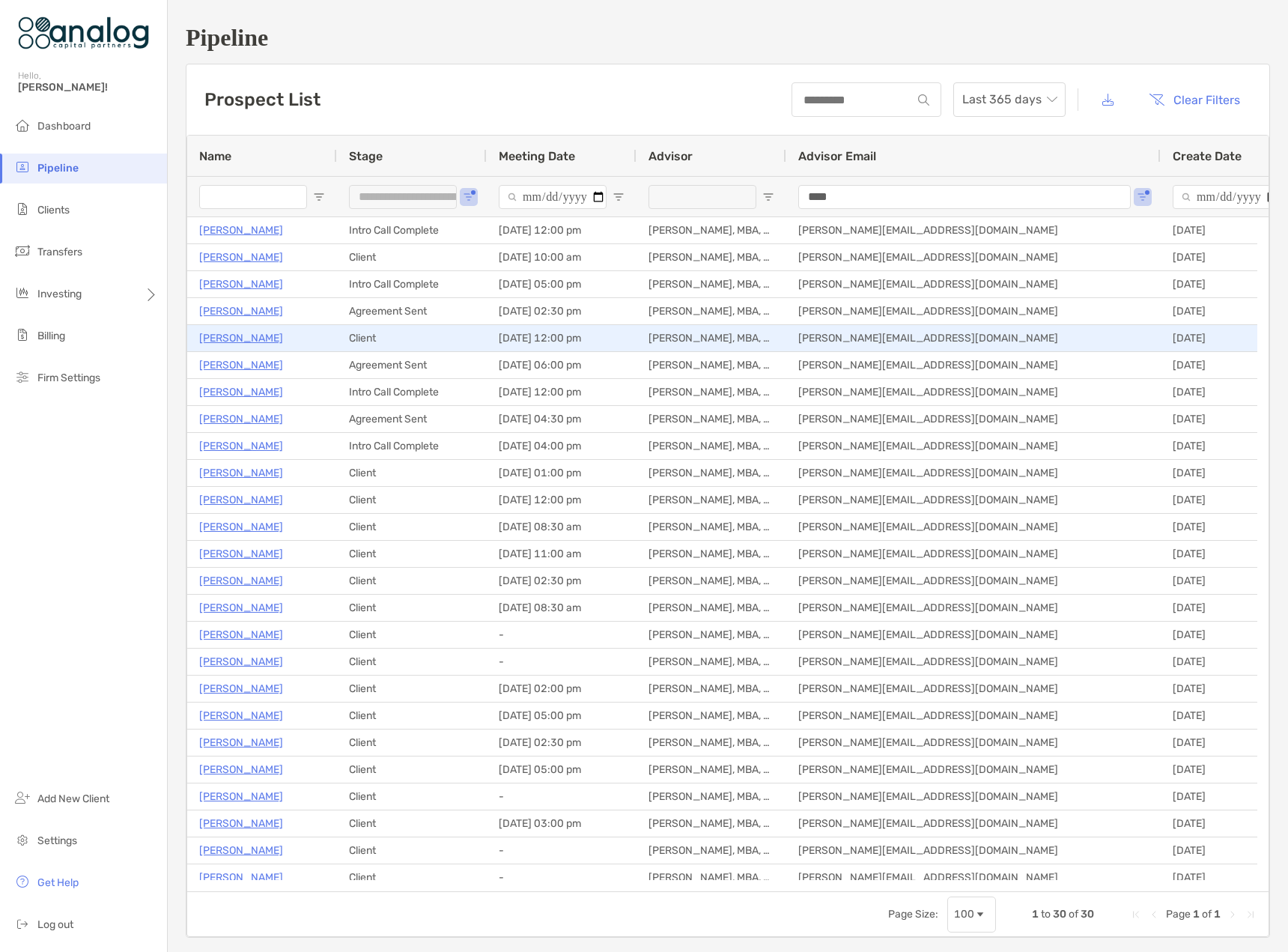
click at [240, 338] on p "[PERSON_NAME]" at bounding box center [241, 338] width 83 height 18
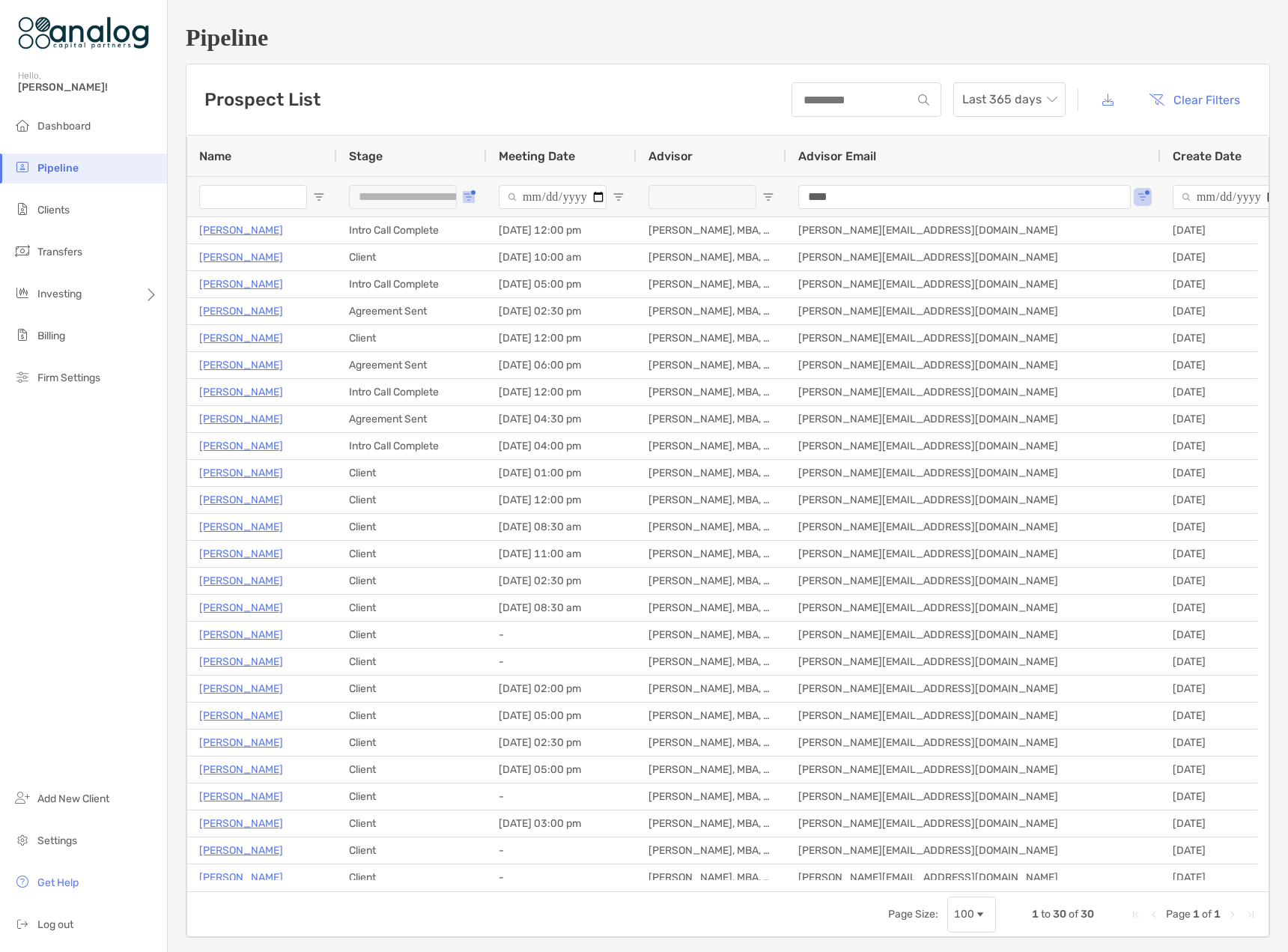
click at [471, 197] on span "Open Filter Menu" at bounding box center [469, 197] width 12 height 12
type input "**********"
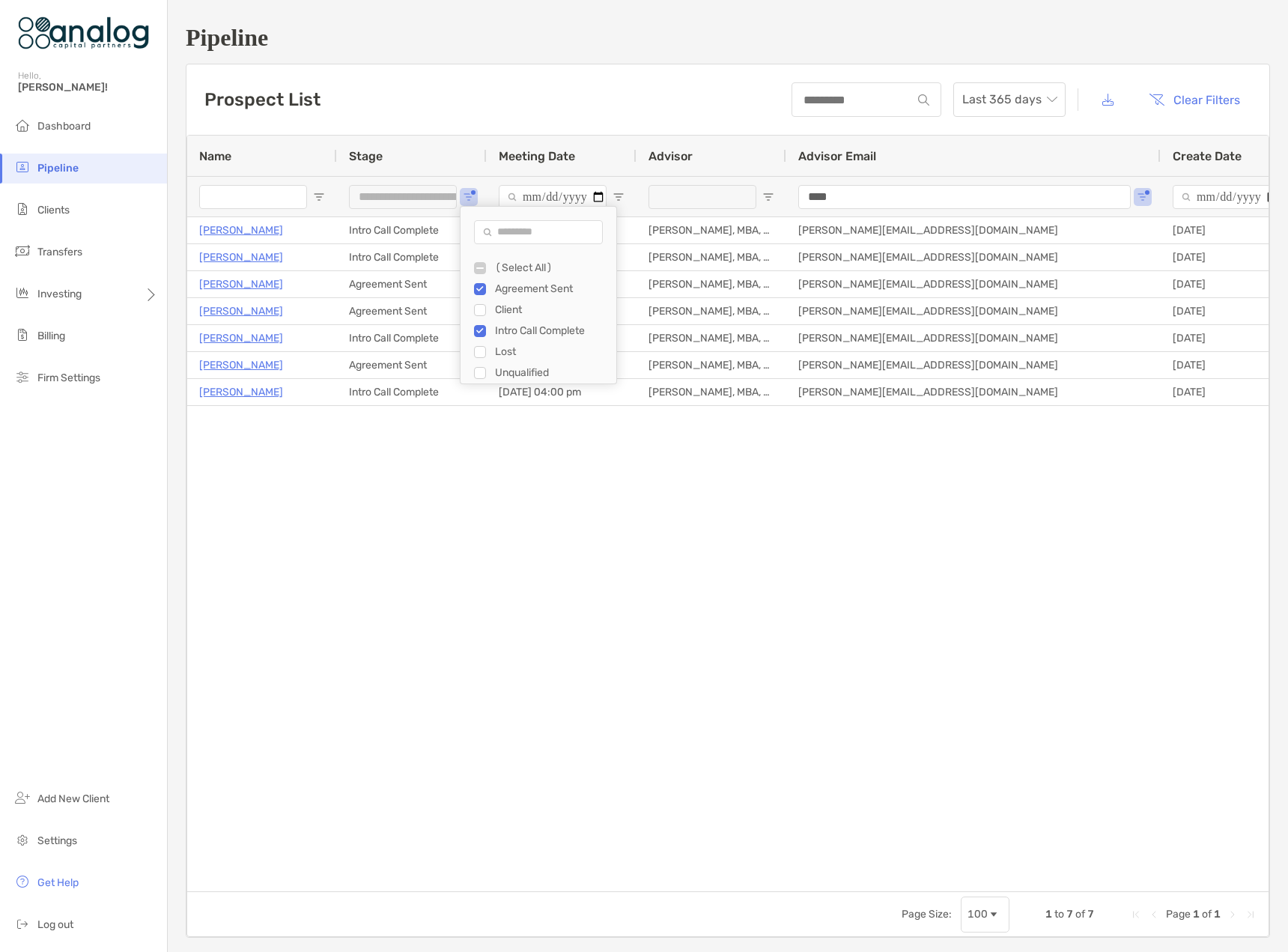
click at [451, 84] on div "Prospect List Last 365 days Clear Filters" at bounding box center [727, 99] width 1082 height 70
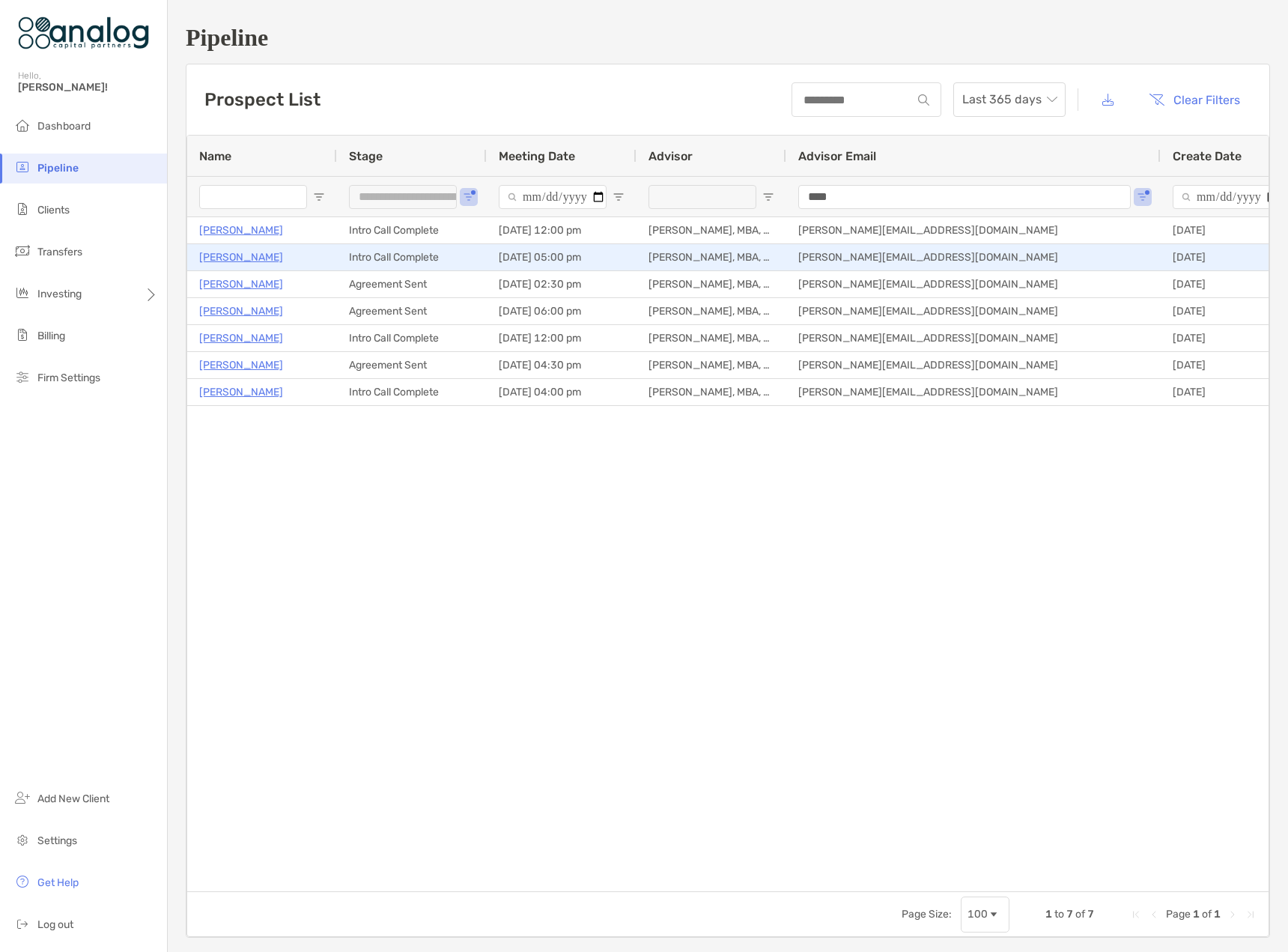
click at [228, 254] on p "Ryan Williams" at bounding box center [241, 257] width 83 height 18
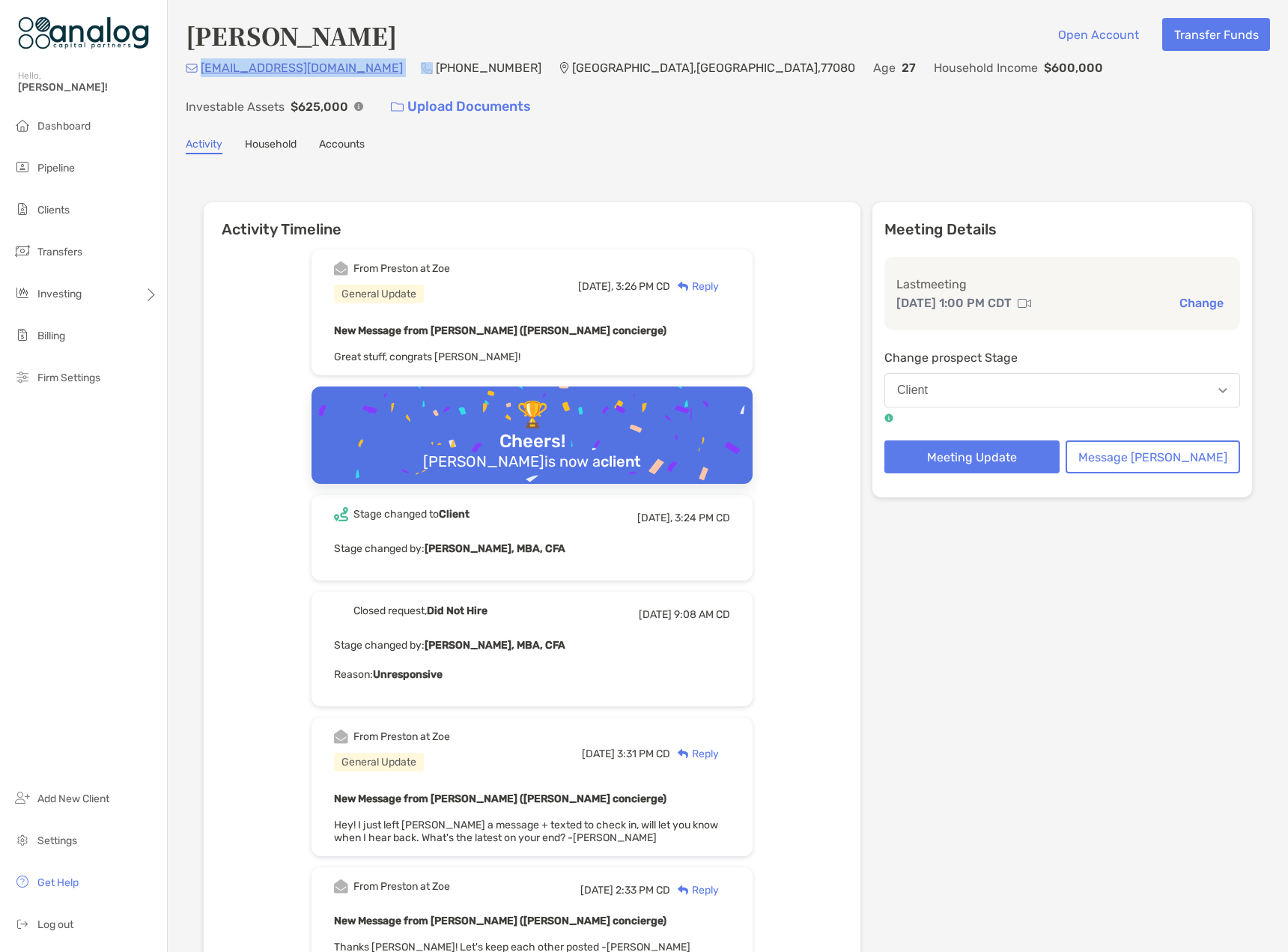
drag, startPoint x: 351, startPoint y: 69, endPoint x: 201, endPoint y: 78, distance: 150.3
click at [201, 78] on div "spiveymiqual@gmail.com (979) 480-5829 Houston , TX , 77080 Age 27 Household Inc…" at bounding box center [727, 90] width 1084 height 64
copy p "spiveymiqual@gmail.com"
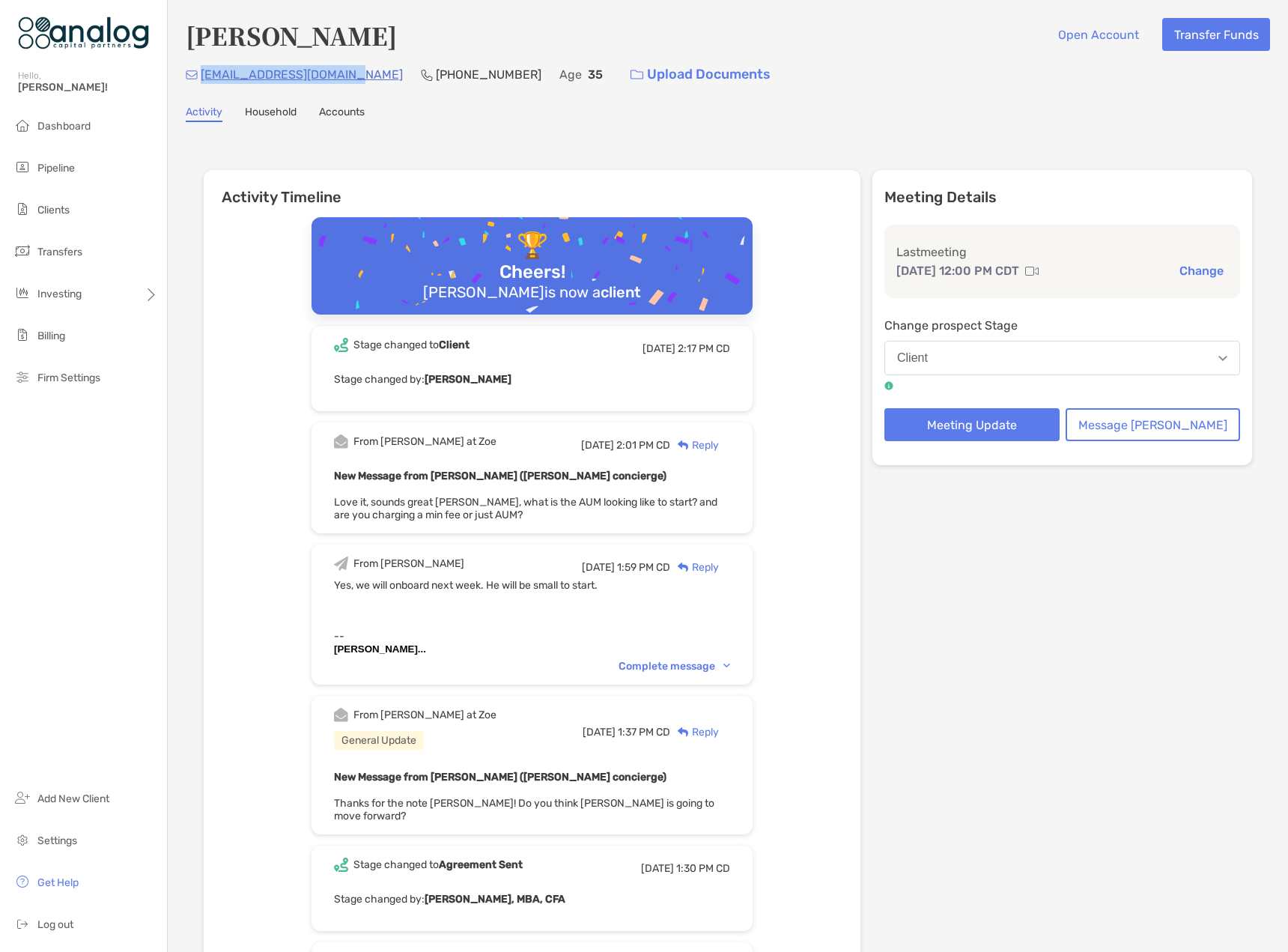
drag, startPoint x: 352, startPoint y: 73, endPoint x: 201, endPoint y: 80, distance: 151.2
click at [201, 80] on div "[EMAIL_ADDRESS][DOMAIN_NAME] [PHONE_NUMBER] Age [DEMOGRAPHIC_DATA] Upload Docum…" at bounding box center [727, 74] width 1084 height 33
copy p "[EMAIL_ADDRESS][DOMAIN_NAME]"
